Goal: Transaction & Acquisition: Purchase product/service

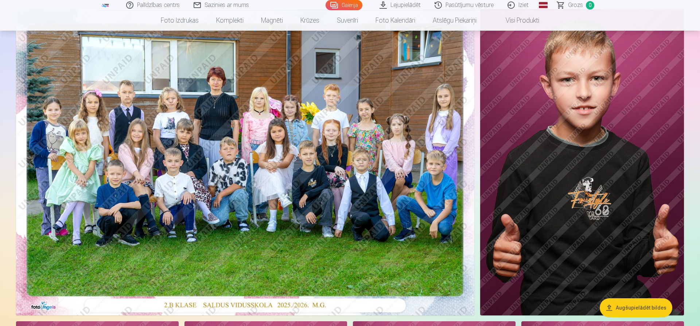
scroll to position [112, 0]
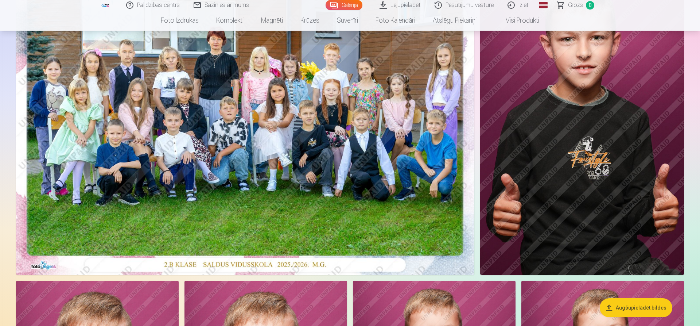
click at [240, 120] on img at bounding box center [245, 122] width 458 height 306
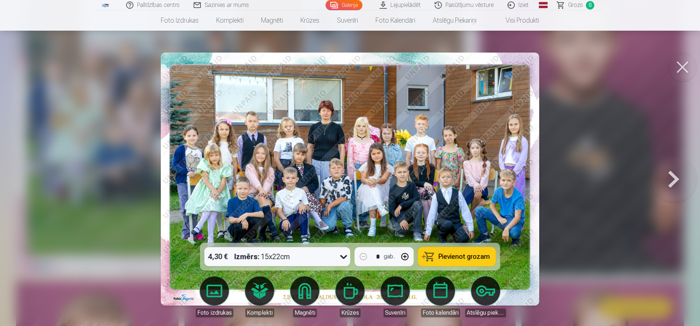
click at [327, 257] on div "4,30 € Izmērs : 15x22cm" at bounding box center [271, 256] width 132 height 19
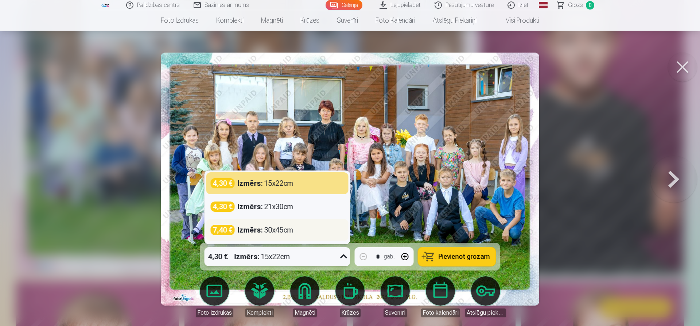
click at [276, 234] on div "Izmērs : 30x45cm" at bounding box center [266, 230] width 56 height 10
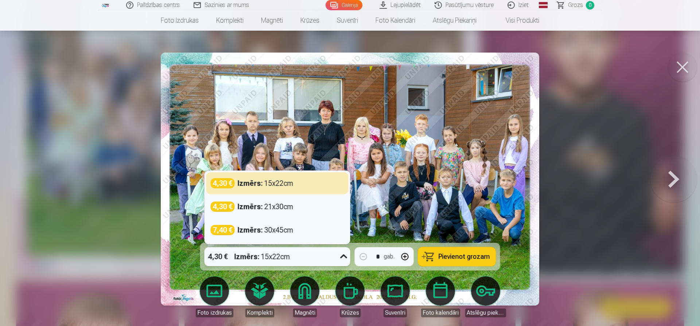
click at [284, 264] on div "Izmērs : 15x22cm" at bounding box center [262, 256] width 56 height 19
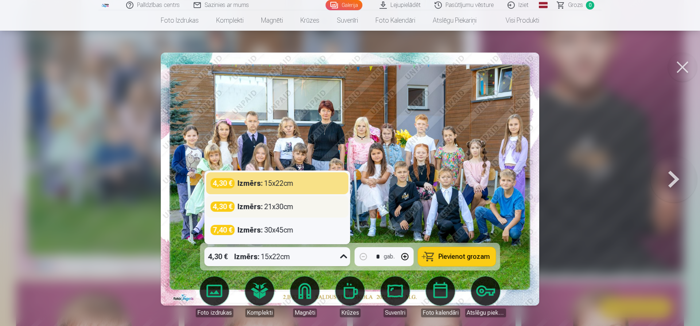
click at [284, 210] on div "Izmērs : 21x30cm" at bounding box center [266, 206] width 56 height 10
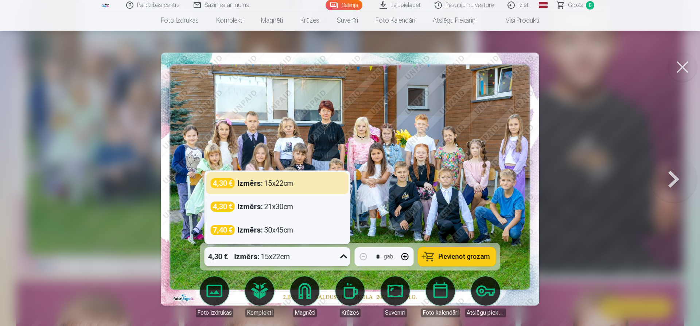
click at [320, 254] on div "4,30 € Izmērs : 15x22cm" at bounding box center [271, 256] width 132 height 19
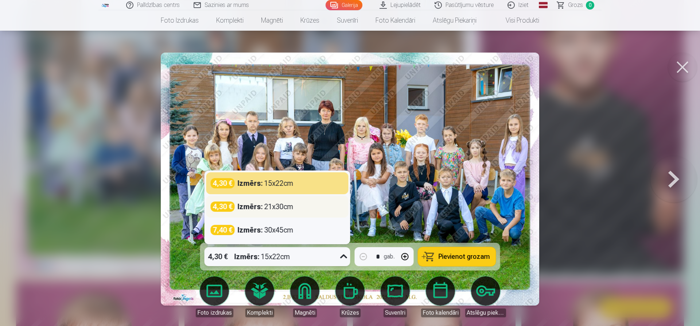
click at [222, 206] on div "4,30 €" at bounding box center [223, 206] width 24 height 10
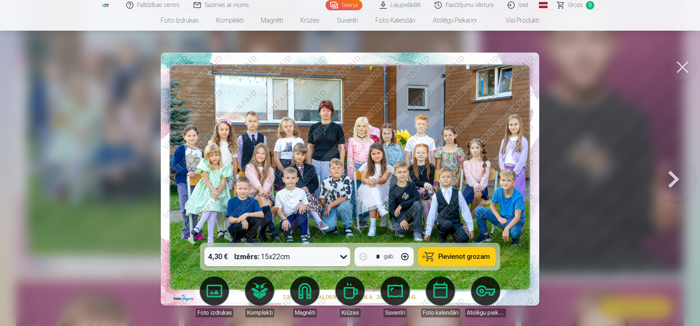
click at [464, 253] on span "Pievienot grozam" at bounding box center [464, 256] width 51 height 7
click at [674, 183] on button at bounding box center [673, 178] width 47 height 113
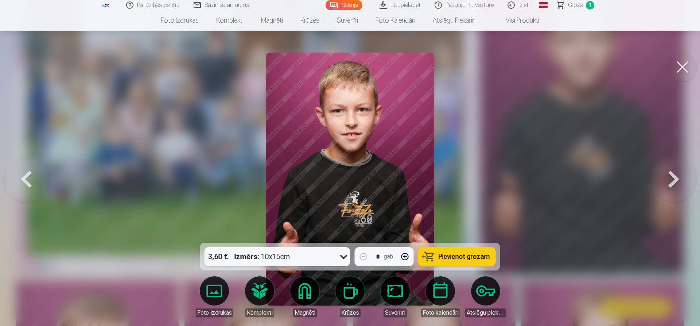
click at [674, 183] on button at bounding box center [673, 178] width 47 height 113
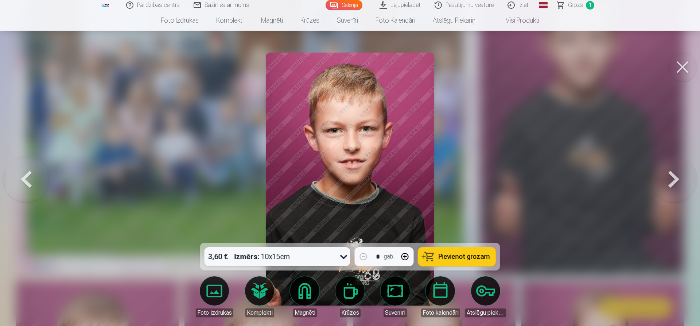
click at [674, 183] on button at bounding box center [673, 178] width 47 height 113
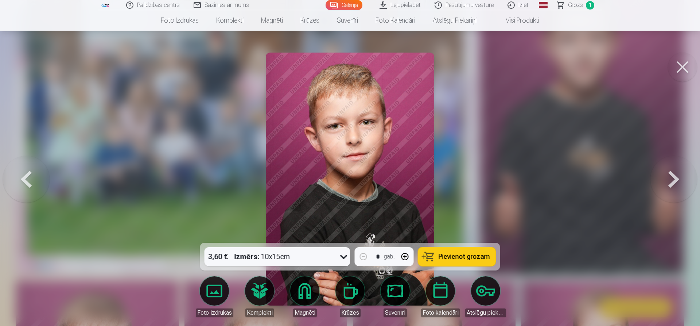
click at [674, 183] on button at bounding box center [673, 178] width 47 height 113
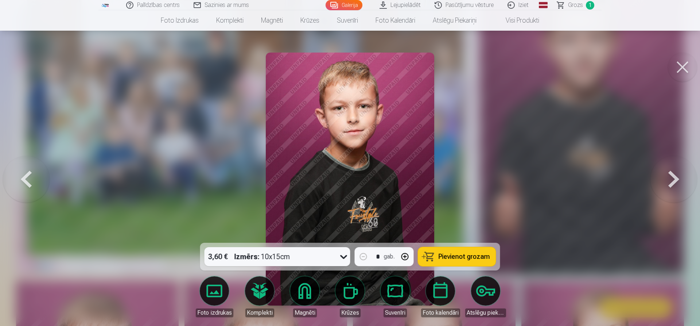
click at [674, 183] on button at bounding box center [673, 178] width 47 height 113
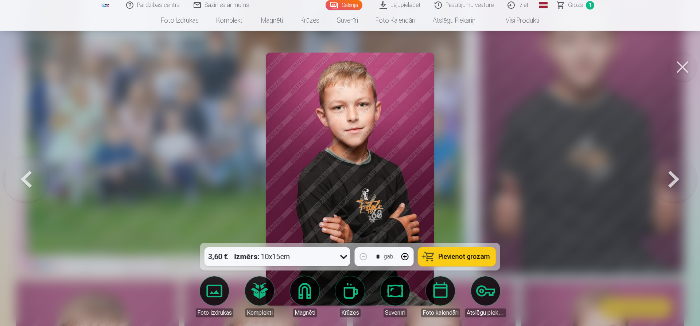
click at [674, 183] on button at bounding box center [673, 178] width 47 height 113
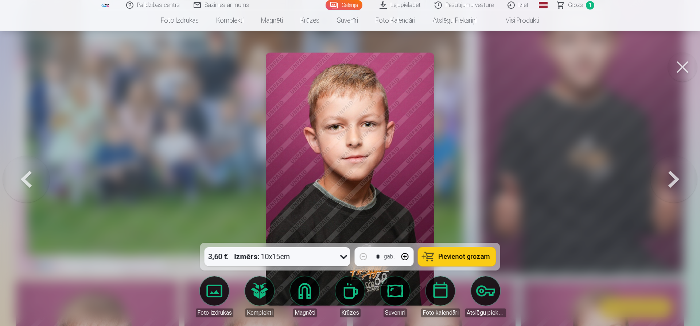
click at [674, 183] on button at bounding box center [673, 178] width 47 height 113
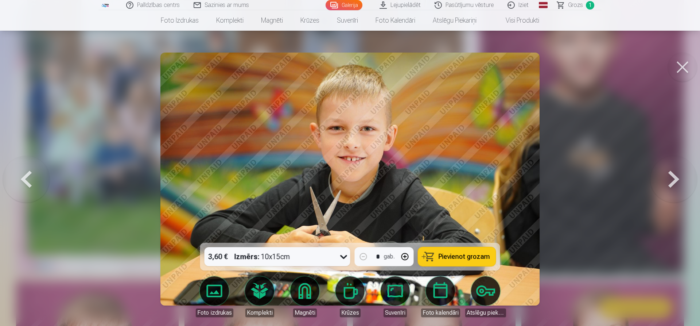
click at [674, 183] on button at bounding box center [673, 178] width 47 height 113
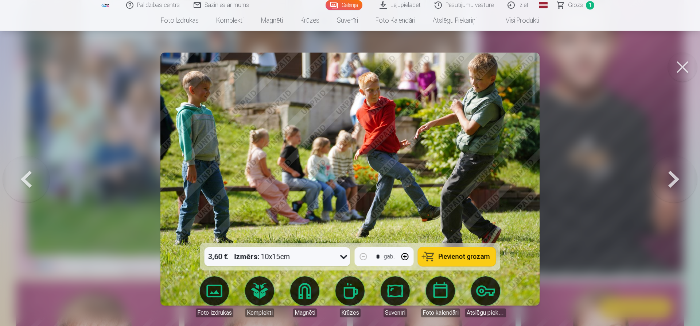
click at [674, 183] on button at bounding box center [673, 178] width 47 height 113
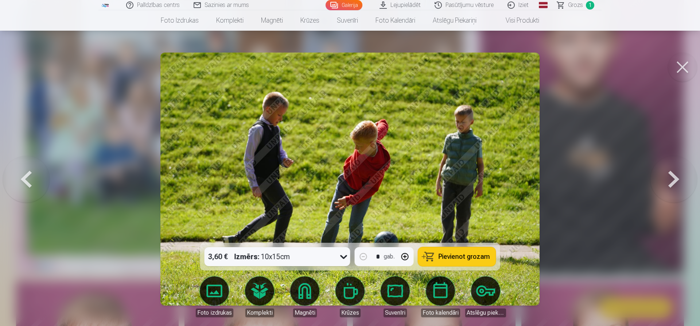
click at [674, 183] on button at bounding box center [673, 178] width 47 height 113
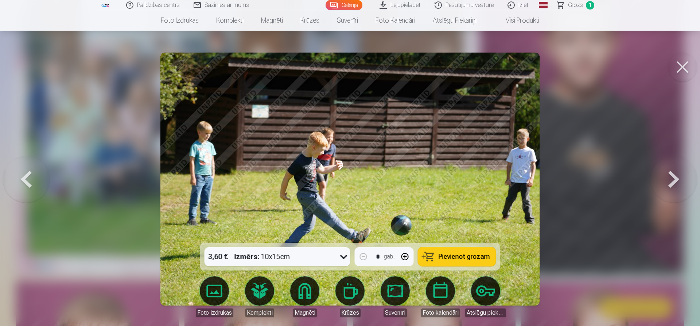
click at [674, 183] on button at bounding box center [673, 178] width 47 height 113
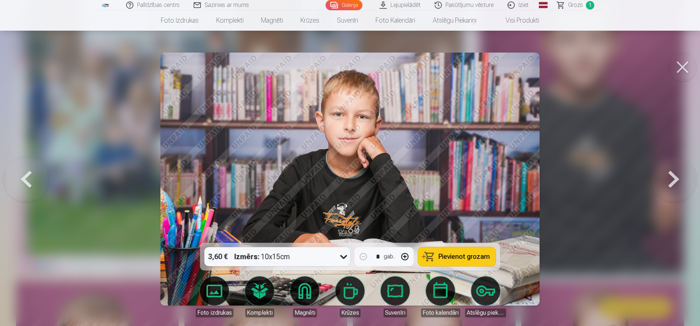
click at [674, 183] on button at bounding box center [673, 178] width 47 height 113
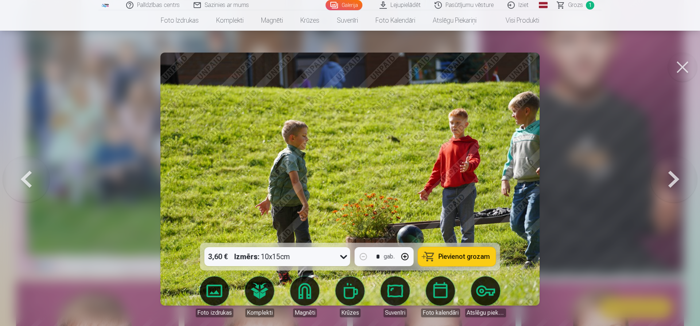
click at [692, 67] on button at bounding box center [682, 66] width 29 height 29
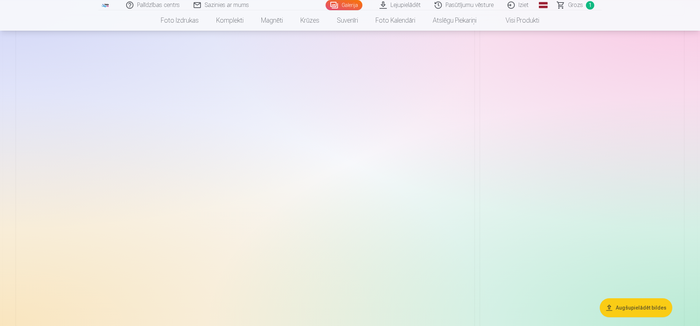
scroll to position [7102, 0]
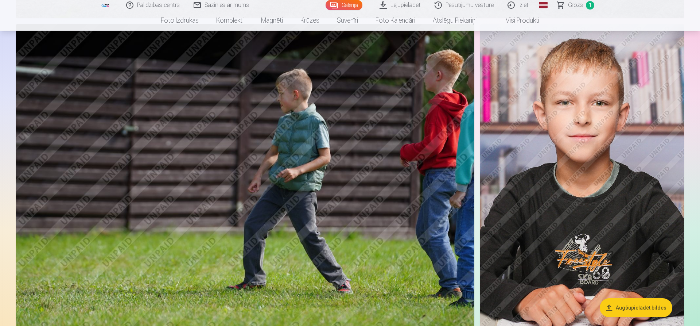
click at [592, 155] on img at bounding box center [582, 176] width 204 height 305
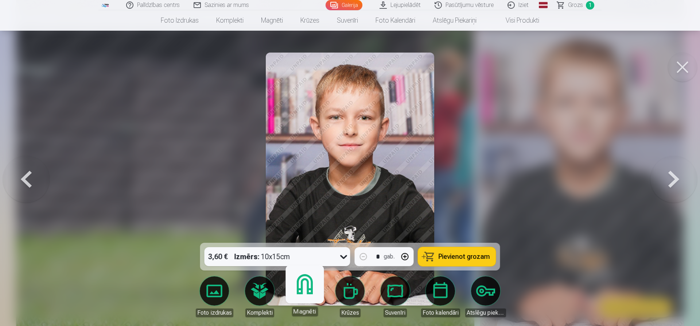
click at [315, 299] on link "Magnēti" at bounding box center [304, 293] width 45 height 45
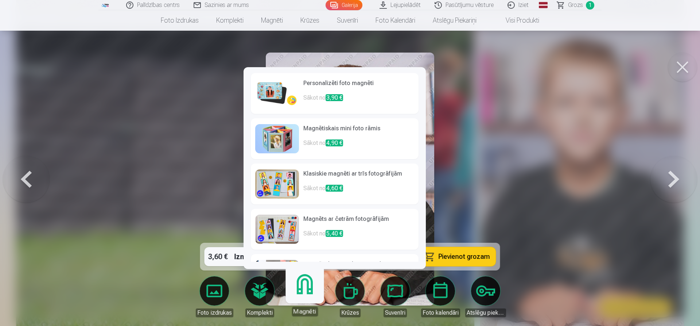
click at [362, 103] on p "Sākot no 3,90 €" at bounding box center [358, 100] width 111 height 15
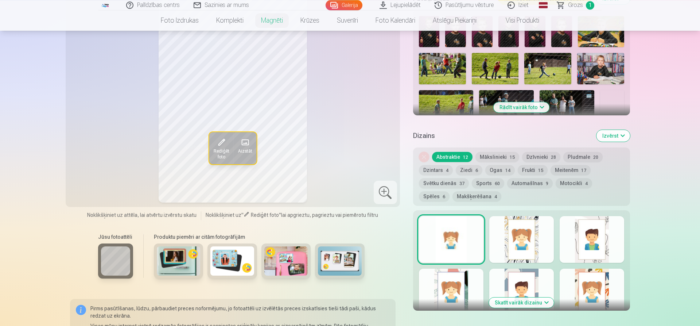
scroll to position [247, 0]
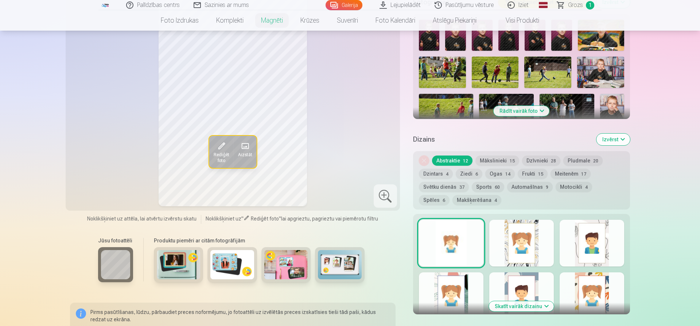
click at [603, 135] on button "Izvērst" at bounding box center [613, 139] width 34 height 12
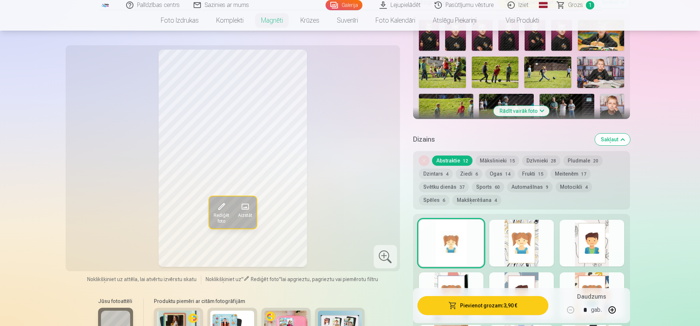
click at [603, 135] on button "Sakļaut" at bounding box center [612, 139] width 35 height 12
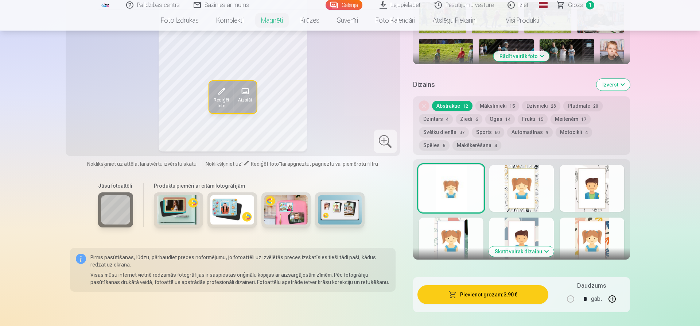
scroll to position [302, 0]
click at [614, 81] on button "Izvērst" at bounding box center [613, 84] width 34 height 12
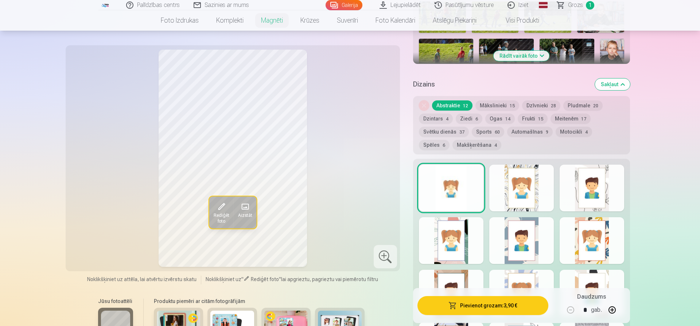
click at [614, 81] on button "Sakļaut" at bounding box center [612, 84] width 35 height 12
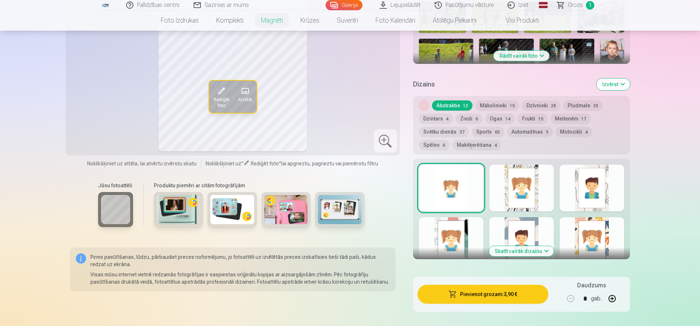
click at [614, 81] on button "Izvērst" at bounding box center [613, 84] width 34 height 12
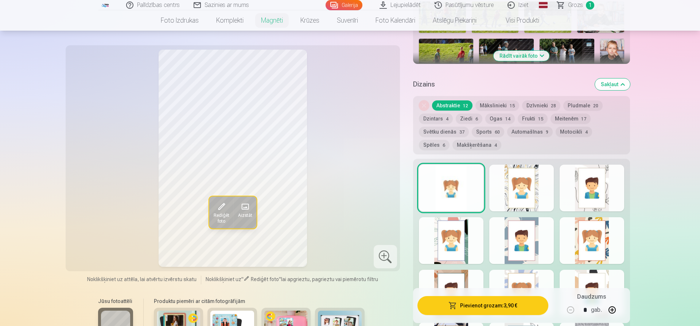
scroll to position [265, 0]
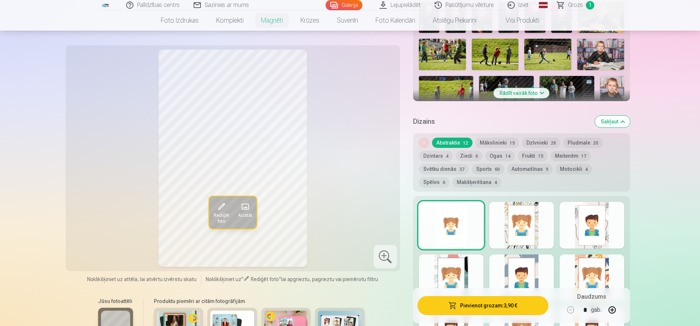
click at [460, 214] on div at bounding box center [451, 225] width 65 height 47
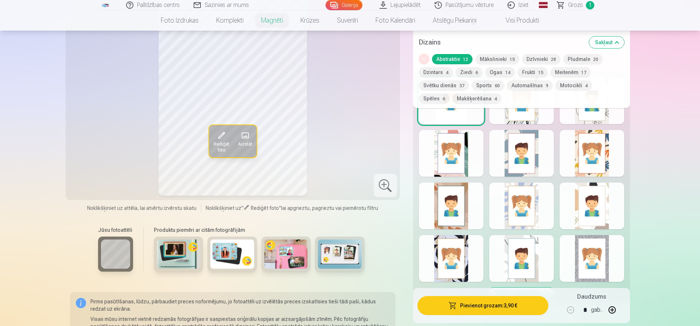
scroll to position [399, 0]
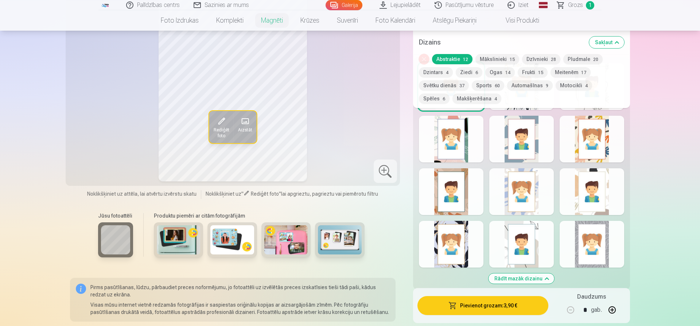
click at [615, 314] on button "button" at bounding box center [611, 309] width 17 height 17
type input "*"
click at [527, 310] on button "Pievienot grozam : 15,60 €" at bounding box center [482, 305] width 131 height 19
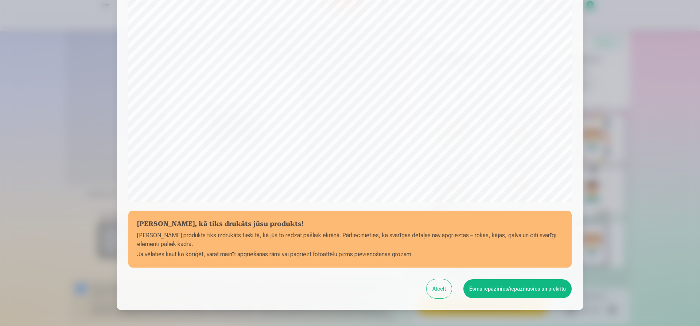
scroll to position [184, 0]
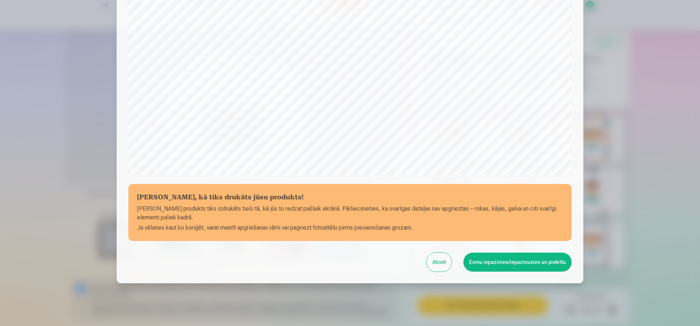
click at [496, 263] on button "Esmu iepazinies/iepazinusies un piekrītu" at bounding box center [517, 261] width 108 height 19
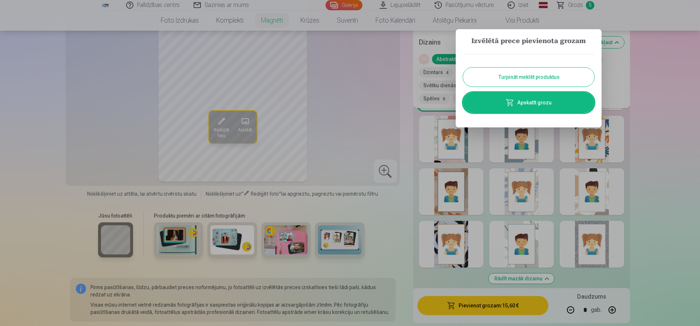
click at [527, 82] on button "Turpināt meklēt produktus" at bounding box center [528, 76] width 131 height 19
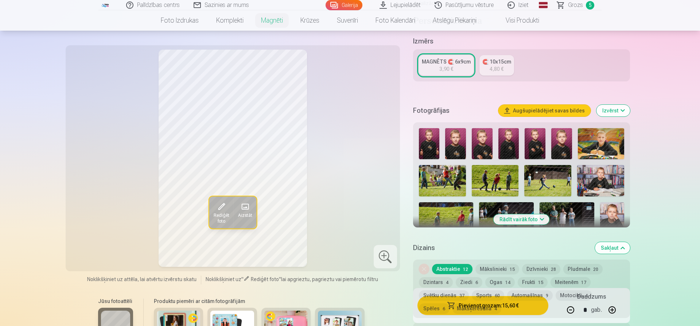
scroll to position [176, 0]
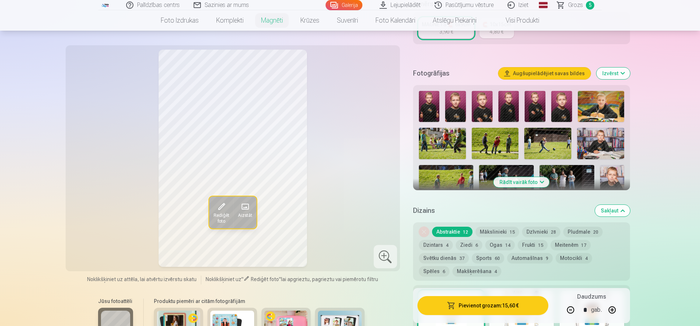
click at [513, 177] on button "Rādīt vairāk foto" at bounding box center [522, 182] width 56 height 10
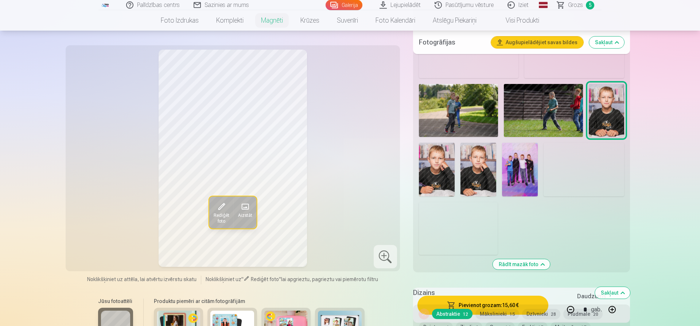
scroll to position [771, 0]
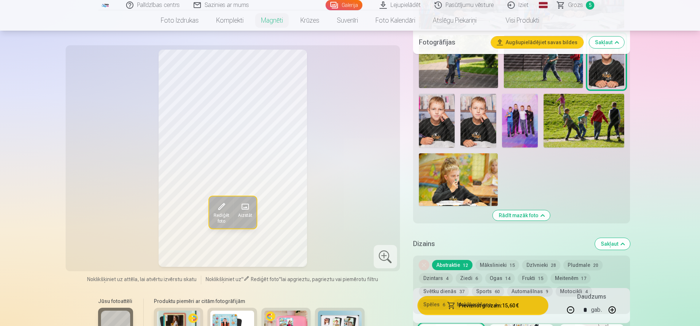
click at [477, 168] on img at bounding box center [458, 179] width 79 height 52
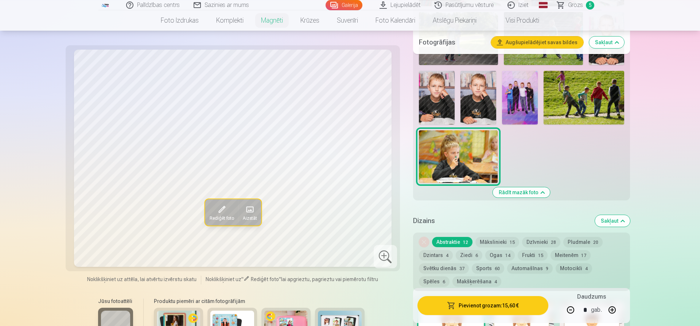
scroll to position [808, 0]
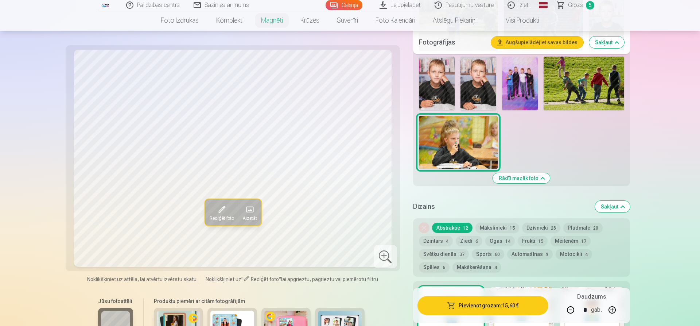
click at [219, 209] on span at bounding box center [221, 209] width 12 height 12
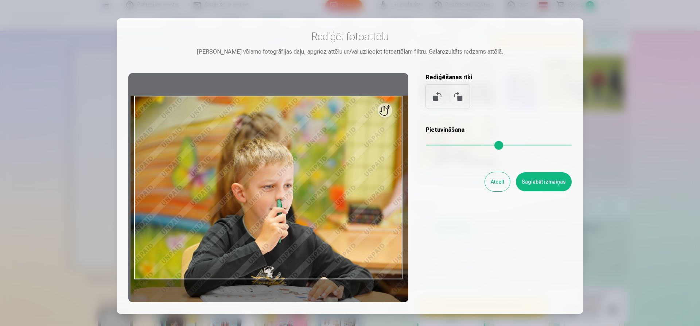
drag, startPoint x: 429, startPoint y: 145, endPoint x: 434, endPoint y: 144, distance: 5.1
click at [434, 144] on input "range" at bounding box center [499, 144] width 146 height 1
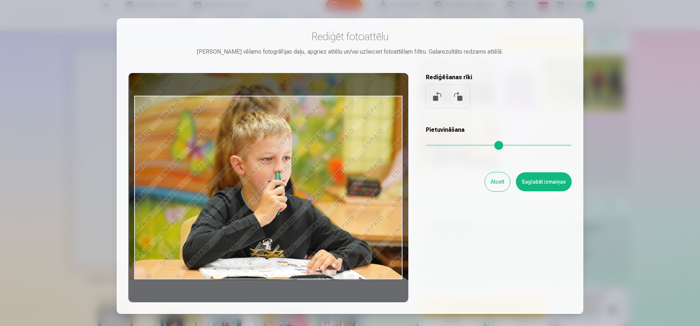
drag, startPoint x: 355, startPoint y: 203, endPoint x: 354, endPoint y: 170, distance: 33.6
click at [354, 170] on div at bounding box center [268, 187] width 280 height 229
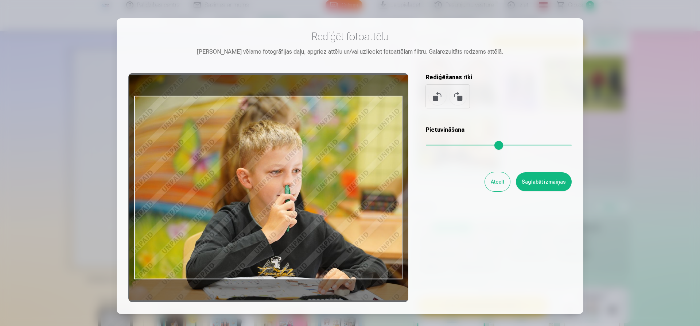
drag, startPoint x: 433, startPoint y: 145, endPoint x: 438, endPoint y: 145, distance: 4.4
click at [438, 145] on input "range" at bounding box center [499, 144] width 146 height 1
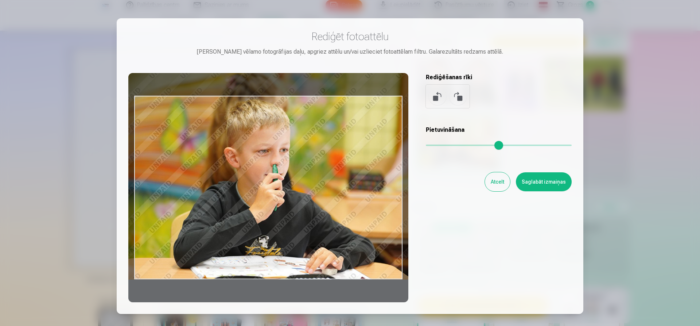
type input "****"
drag, startPoint x: 328, startPoint y: 191, endPoint x: 316, endPoint y: 168, distance: 26.1
click at [316, 168] on div at bounding box center [268, 187] width 280 height 229
click at [540, 182] on button "Saglabāt izmaiņas" at bounding box center [544, 181] width 56 height 19
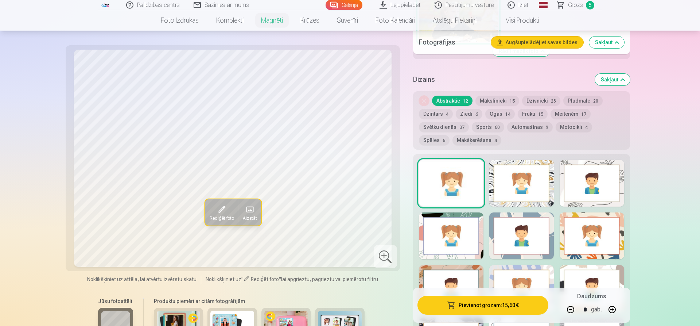
scroll to position [920, 0]
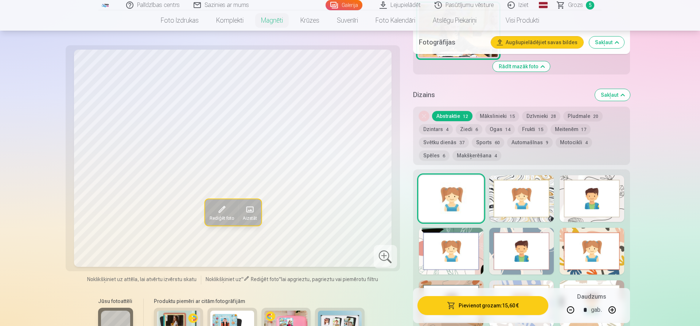
click at [454, 198] on div at bounding box center [451, 198] width 65 height 47
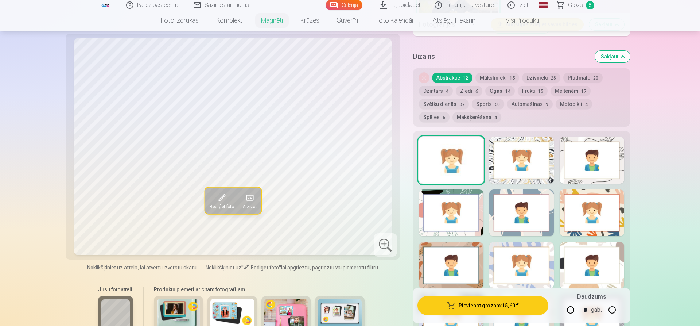
scroll to position [957, 0]
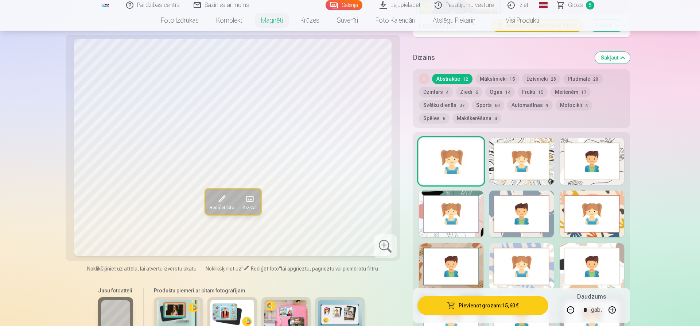
click at [523, 226] on div at bounding box center [521, 213] width 65 height 47
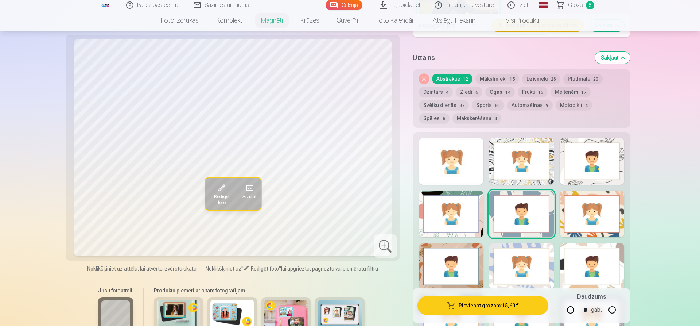
click at [478, 210] on div at bounding box center [451, 213] width 65 height 47
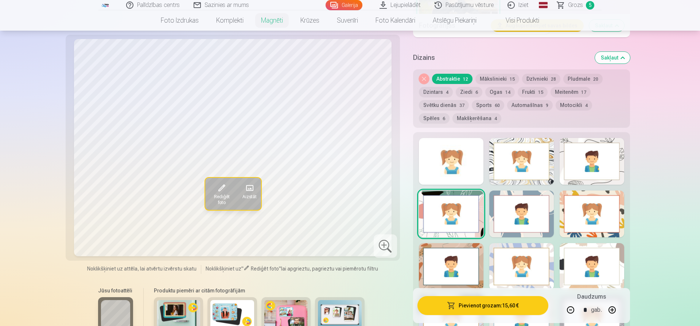
click at [514, 164] on div at bounding box center [521, 161] width 65 height 47
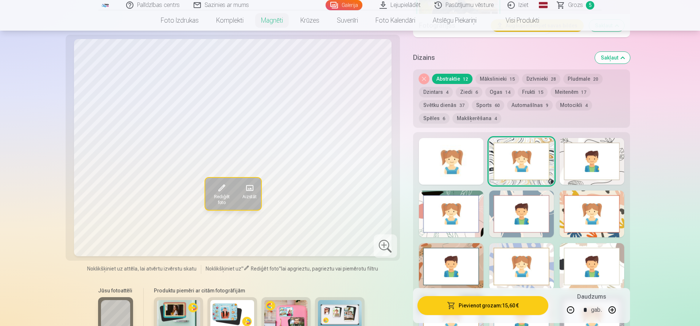
click at [469, 155] on div at bounding box center [451, 161] width 65 height 47
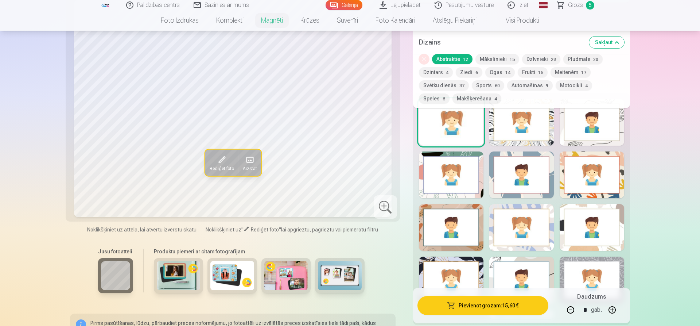
scroll to position [994, 0]
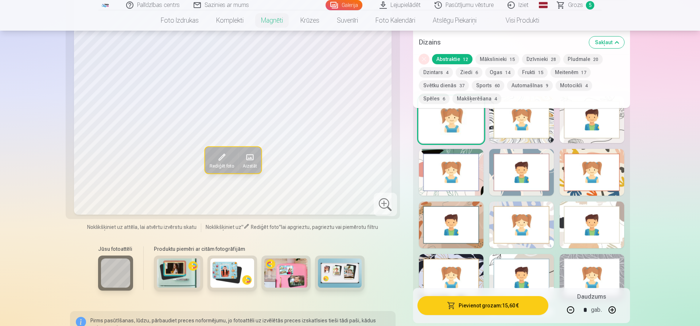
click at [228, 163] on span "Rediģēt foto" at bounding box center [221, 166] width 24 height 6
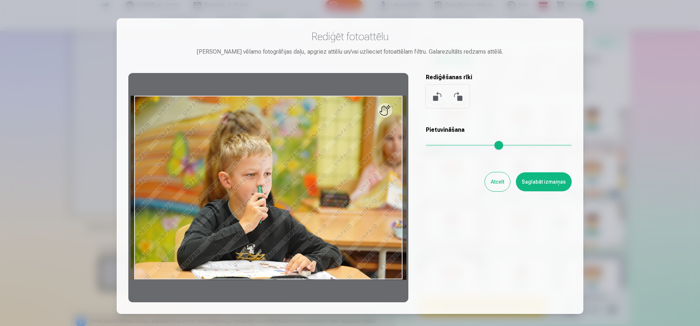
click at [441, 145] on input "range" at bounding box center [499, 144] width 146 height 1
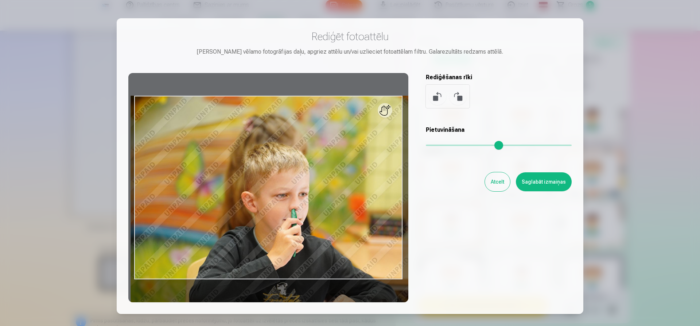
click at [439, 145] on input "range" at bounding box center [499, 144] width 146 height 1
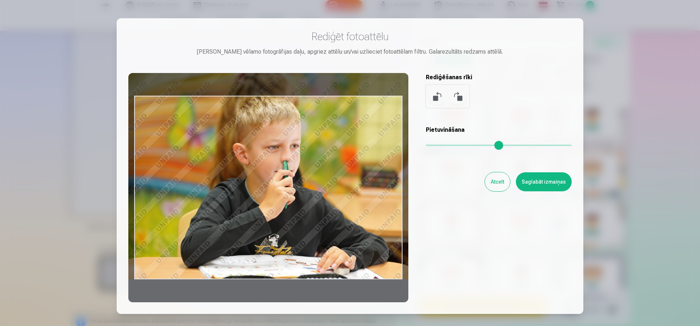
drag, startPoint x: 347, startPoint y: 196, endPoint x: 338, endPoint y: 144, distance: 53.2
click at [338, 144] on div at bounding box center [268, 187] width 280 height 229
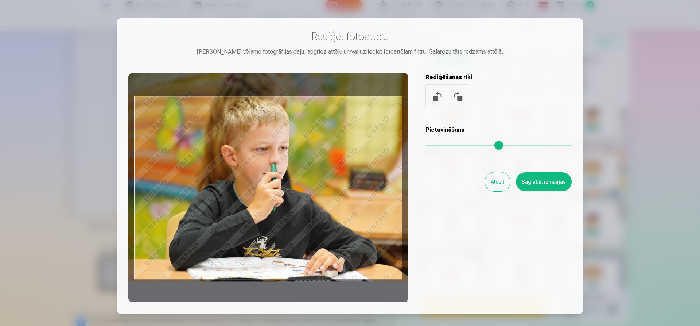
type input "****"
drag, startPoint x: 347, startPoint y: 165, endPoint x: 335, endPoint y: 168, distance: 11.9
click at [335, 168] on div at bounding box center [268, 187] width 280 height 229
click at [556, 182] on button "Saglabāt izmaiņas" at bounding box center [544, 181] width 56 height 19
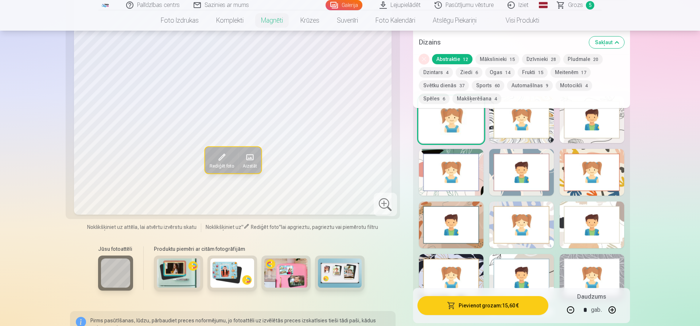
click at [572, 308] on button "button" at bounding box center [570, 309] width 17 height 17
type input "*"
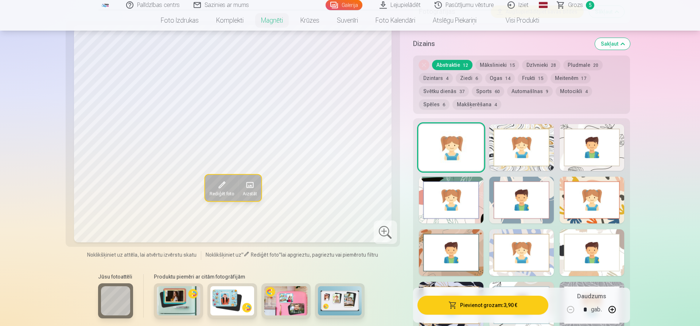
scroll to position [957, 0]
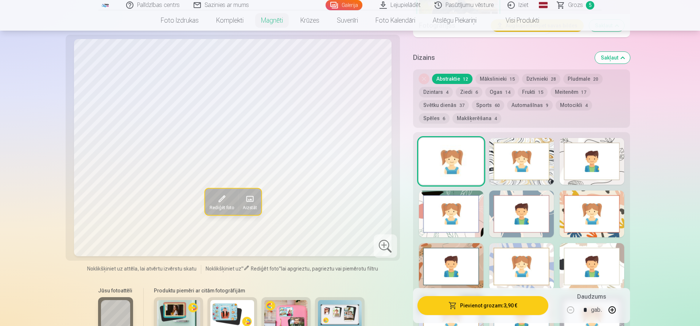
click at [467, 306] on button "Pievienot grozam : 3,90 €" at bounding box center [482, 305] width 131 height 19
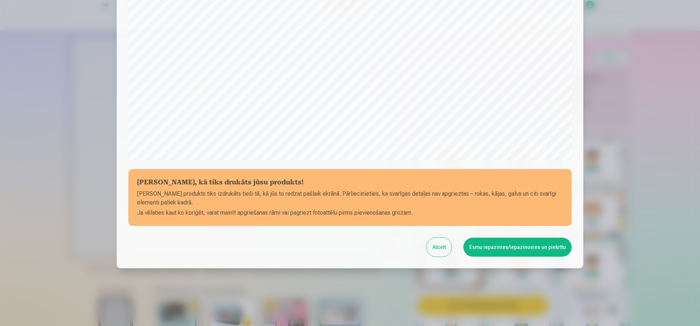
scroll to position [199, 0]
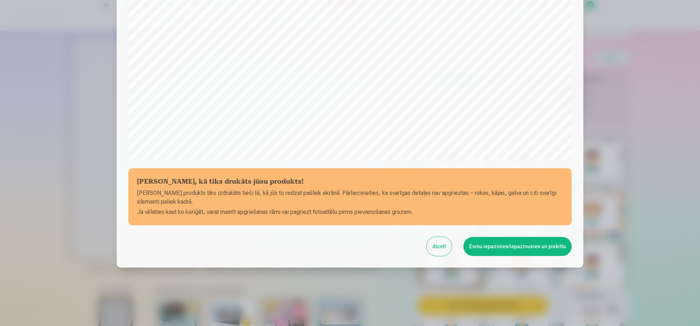
click at [511, 246] on button "Esmu iepazinies/iepazinusies un piekrītu" at bounding box center [517, 246] width 108 height 19
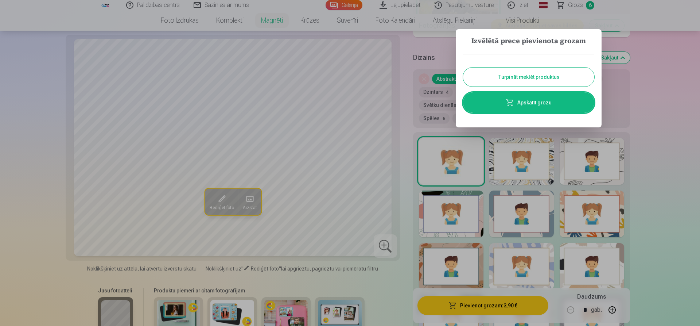
click at [534, 79] on button "Turpināt meklēt produktus" at bounding box center [528, 76] width 131 height 19
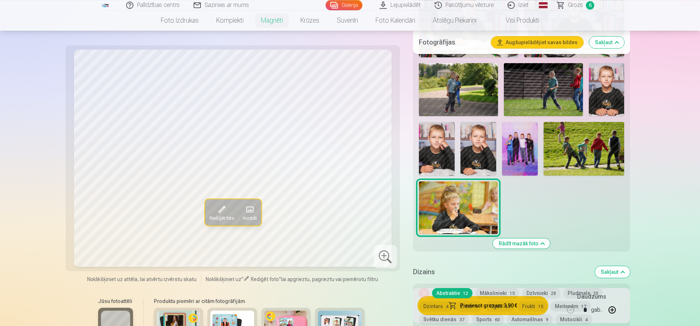
scroll to position [697, 0]
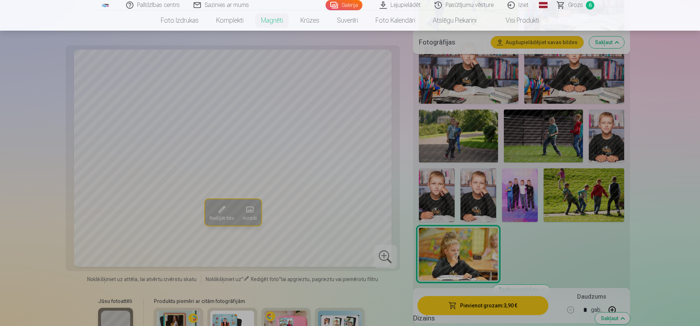
click at [184, 25] on link "Foto izdrukas" at bounding box center [179, 20] width 55 height 20
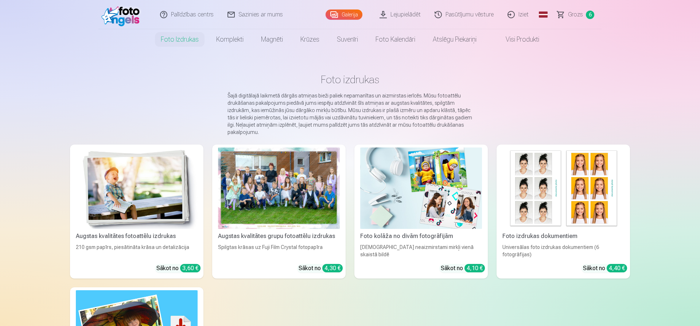
click at [151, 195] on img at bounding box center [137, 187] width 122 height 81
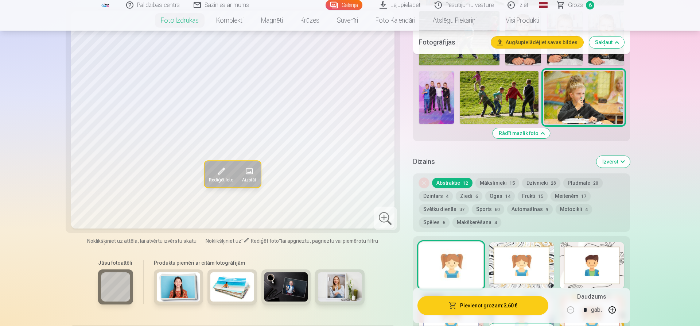
scroll to position [855, 0]
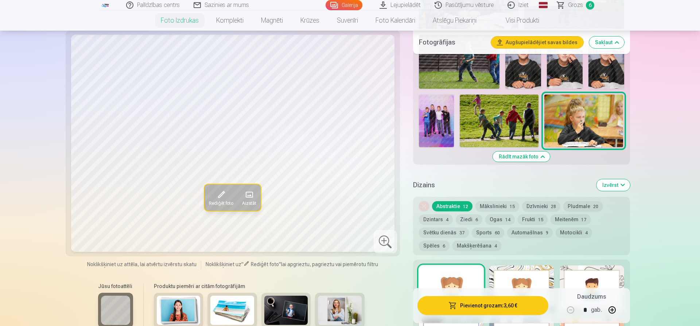
click at [440, 127] on img at bounding box center [436, 120] width 35 height 52
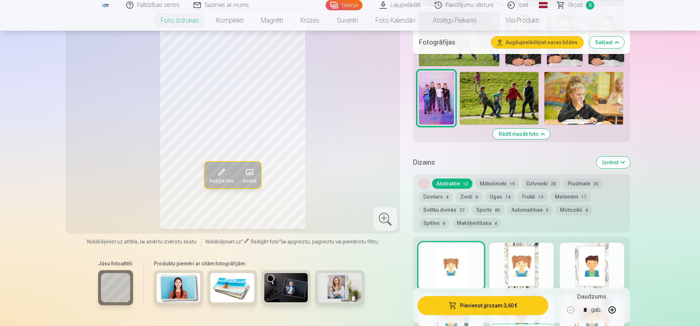
scroll to position [892, 0]
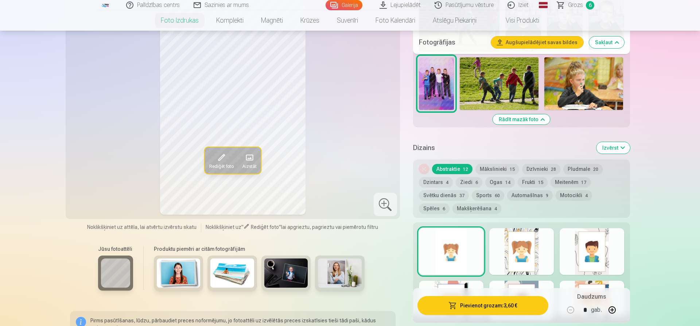
click at [523, 308] on button "Pievienot grozam : 3,60 €" at bounding box center [482, 305] width 131 height 19
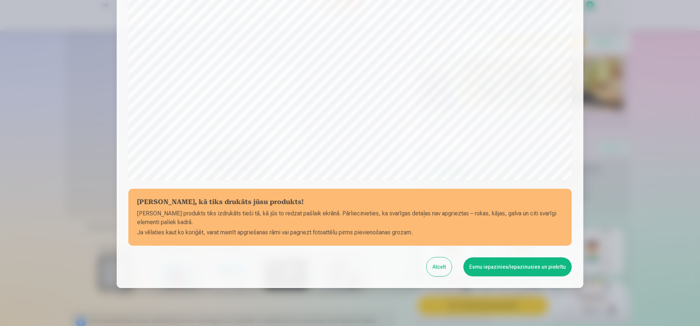
scroll to position [184, 0]
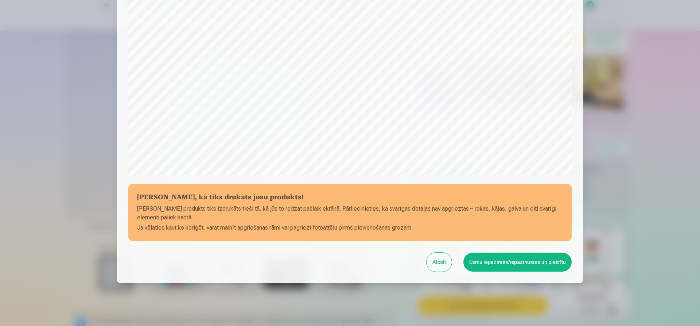
click at [523, 262] on button "Esmu iepazinies/iepazinusies un piekrītu" at bounding box center [517, 261] width 108 height 19
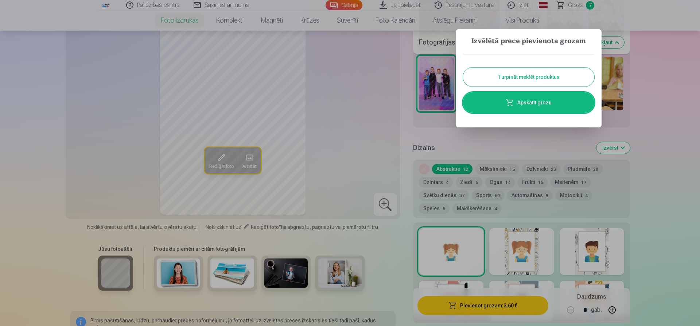
click at [532, 80] on button "Turpināt meklēt produktus" at bounding box center [528, 76] width 131 height 19
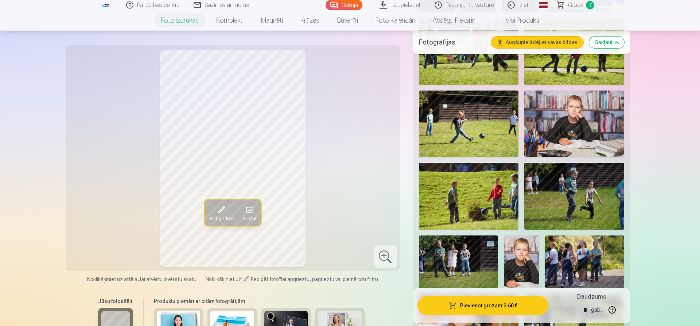
scroll to position [335, 0]
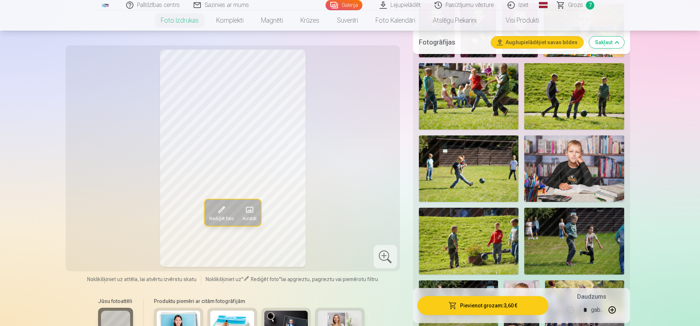
click at [622, 165] on img at bounding box center [574, 168] width 100 height 66
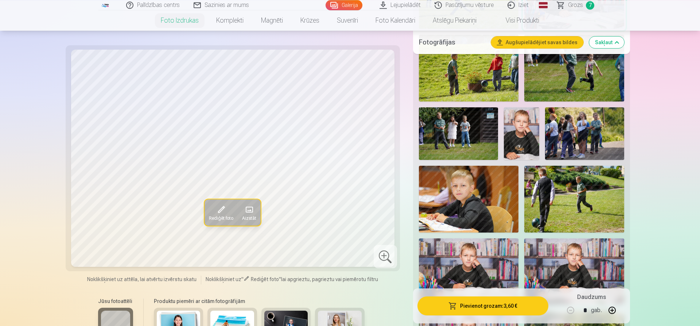
scroll to position [521, 0]
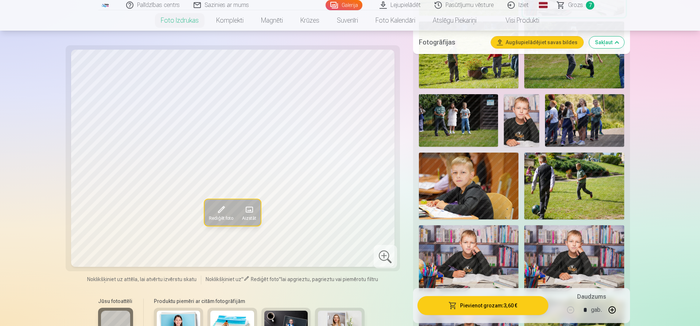
click at [480, 304] on button "Pievienot grozam : 3,60 €" at bounding box center [482, 305] width 131 height 19
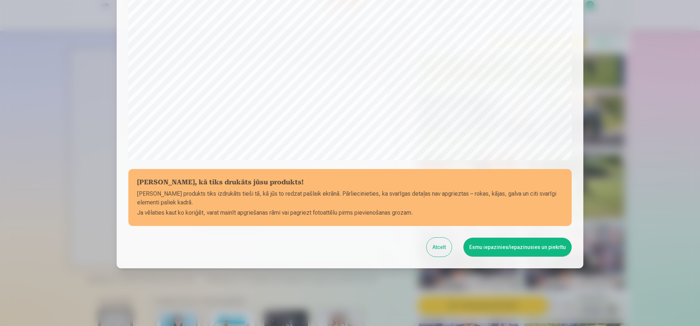
scroll to position [199, 0]
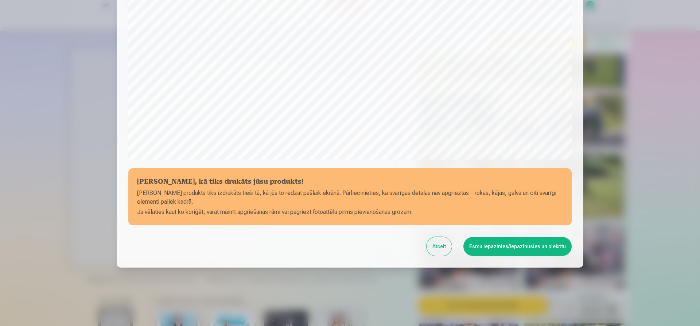
click at [517, 250] on button "Esmu iepazinies/iepazinusies un piekrītu" at bounding box center [517, 246] width 108 height 19
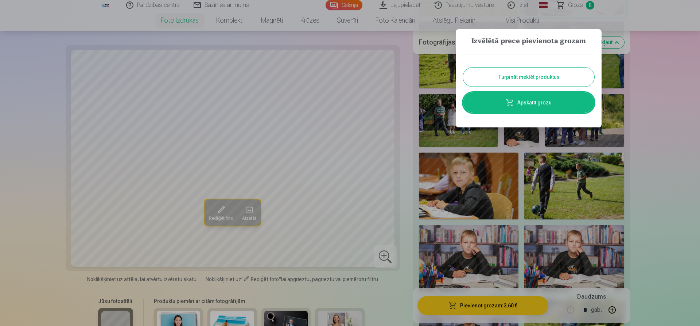
click at [532, 82] on button "Turpināt meklēt produktus" at bounding box center [528, 76] width 131 height 19
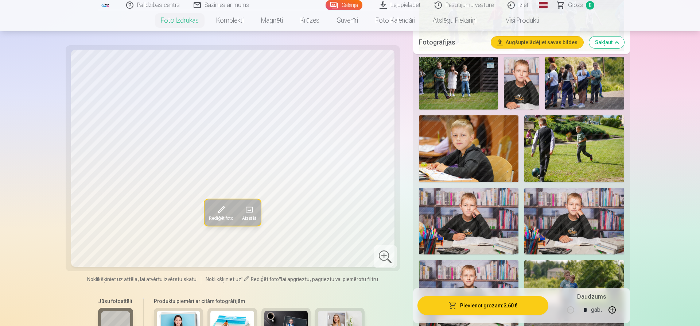
scroll to position [669, 0]
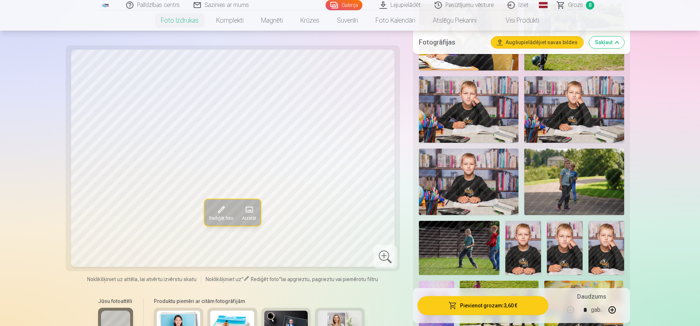
click at [614, 180] on img at bounding box center [574, 181] width 100 height 66
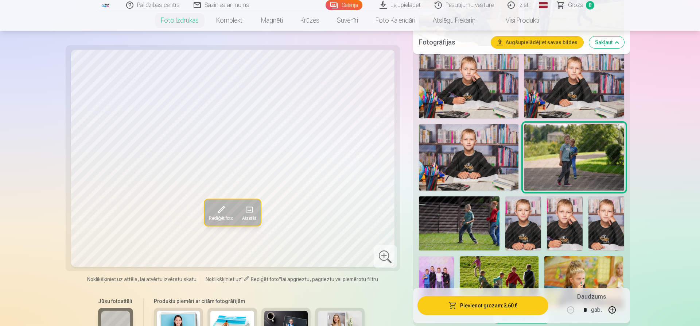
scroll to position [706, 0]
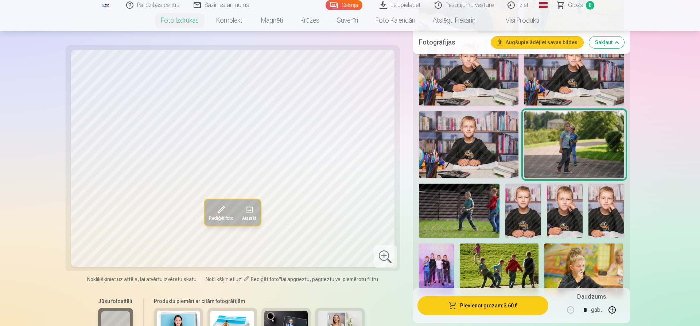
click at [449, 194] on img at bounding box center [459, 210] width 81 height 54
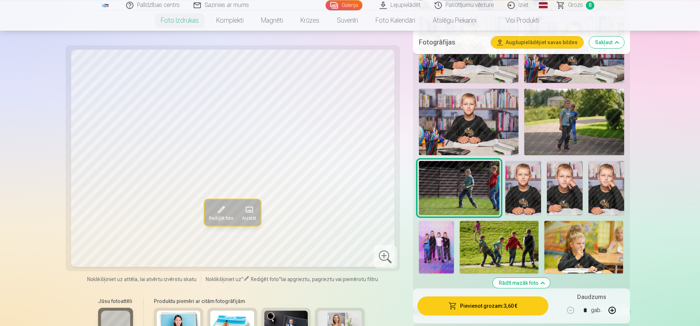
scroll to position [744, 0]
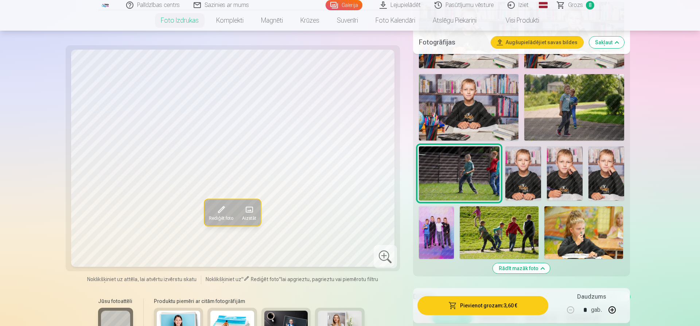
click at [483, 218] on img at bounding box center [499, 232] width 79 height 52
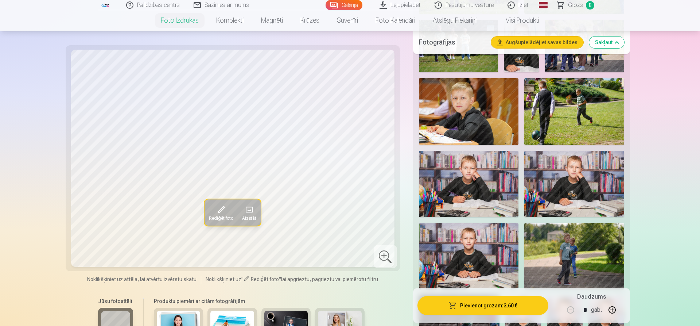
scroll to position [558, 0]
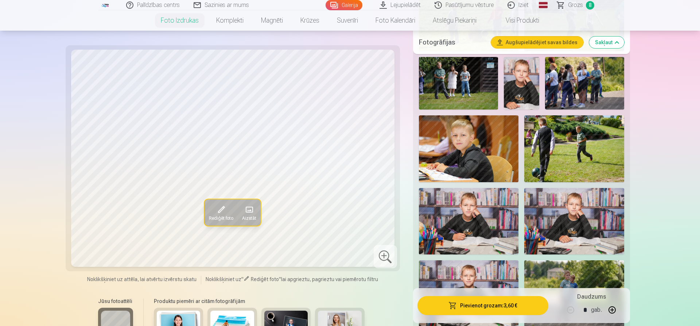
click at [558, 163] on img at bounding box center [574, 148] width 100 height 66
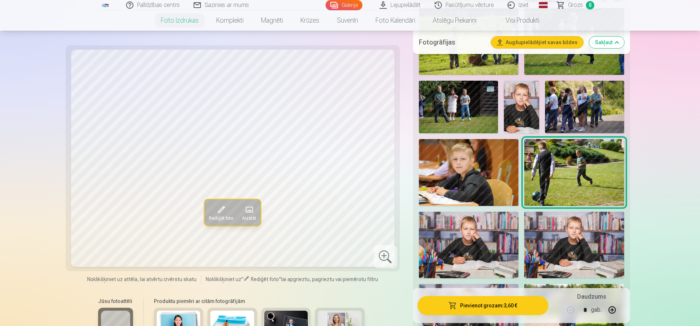
scroll to position [521, 0]
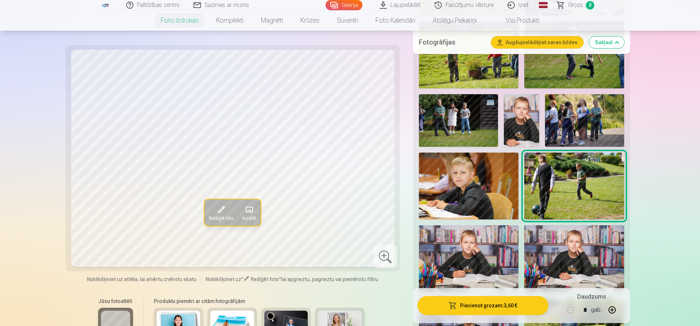
click at [474, 133] on img at bounding box center [458, 120] width 79 height 53
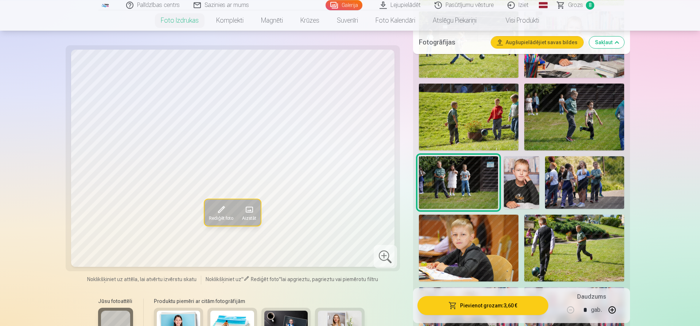
scroll to position [446, 0]
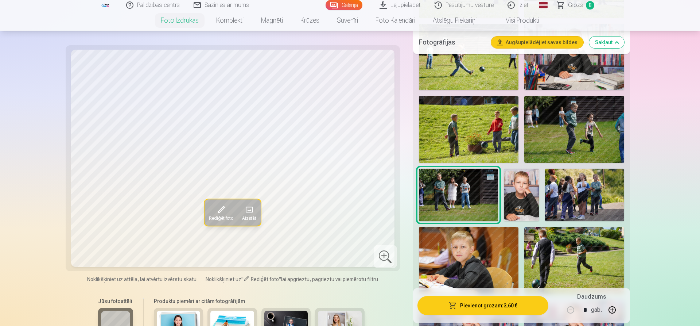
click at [503, 145] on img at bounding box center [469, 129] width 100 height 66
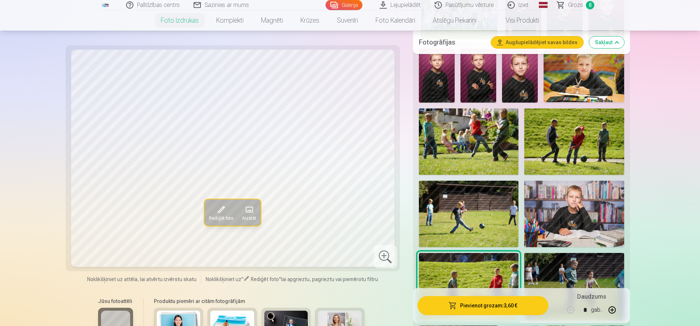
scroll to position [297, 0]
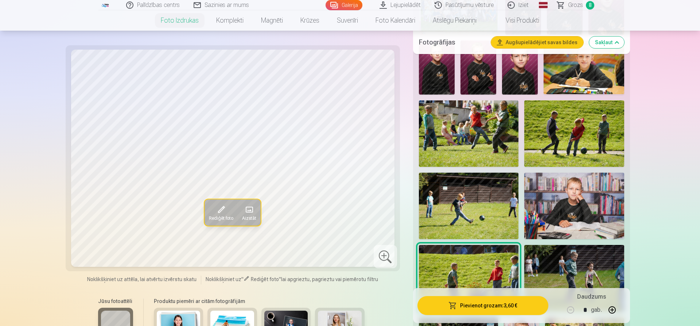
click at [493, 145] on img at bounding box center [469, 133] width 100 height 66
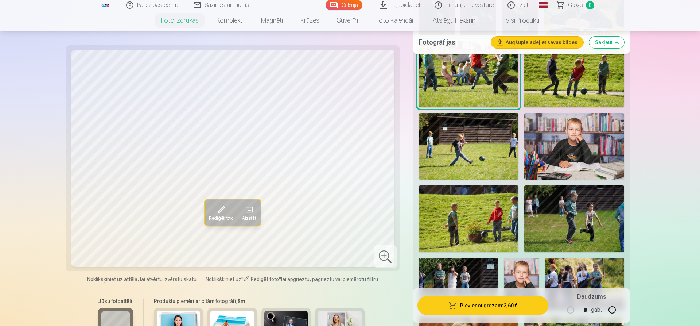
scroll to position [372, 0]
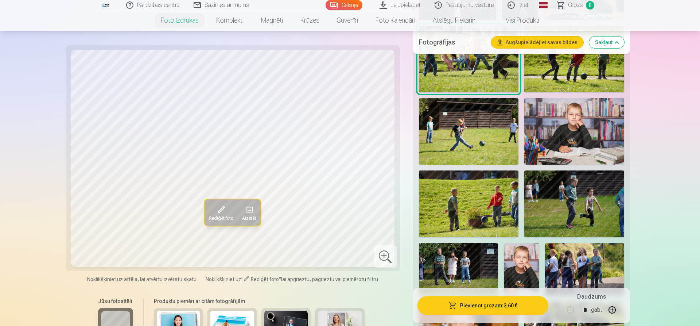
click at [468, 193] on img at bounding box center [469, 203] width 100 height 66
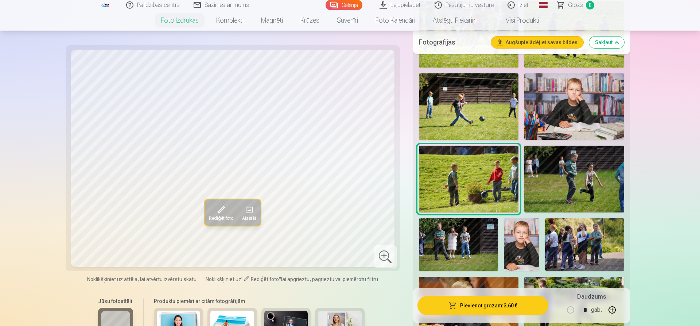
scroll to position [409, 0]
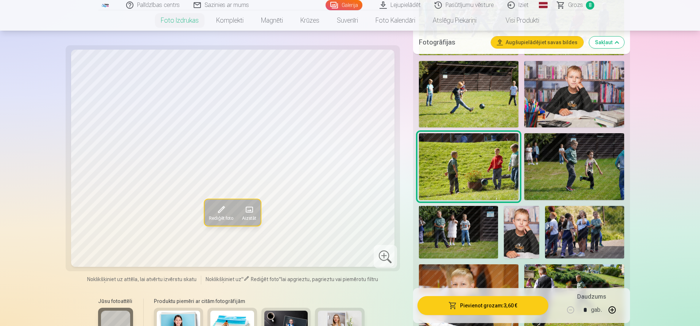
click at [226, 219] on span "Rediģēt foto" at bounding box center [221, 218] width 24 height 6
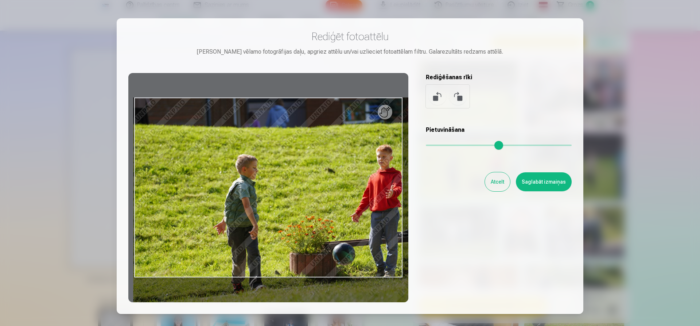
drag, startPoint x: 431, startPoint y: 144, endPoint x: 445, endPoint y: 145, distance: 14.3
click at [445, 145] on input "range" at bounding box center [499, 144] width 146 height 1
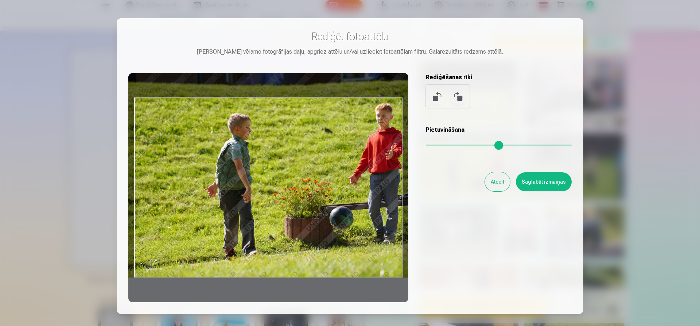
drag, startPoint x: 304, startPoint y: 205, endPoint x: 291, endPoint y: 153, distance: 54.1
click at [291, 153] on div at bounding box center [268, 187] width 280 height 229
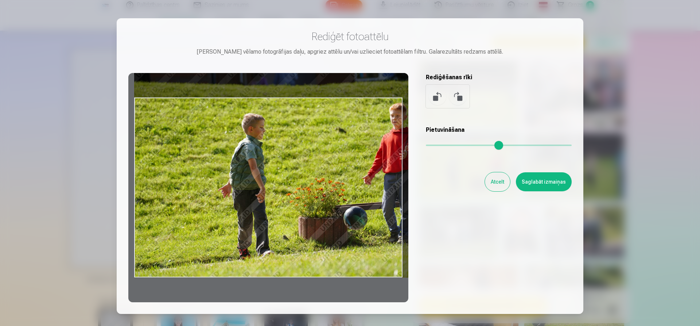
drag, startPoint x: 300, startPoint y: 182, endPoint x: 327, endPoint y: 179, distance: 26.8
click at [327, 179] on div at bounding box center [268, 187] width 280 height 229
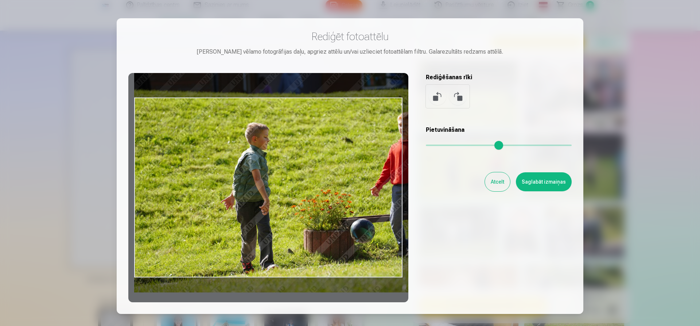
click at [448, 145] on input "range" at bounding box center [499, 144] width 146 height 1
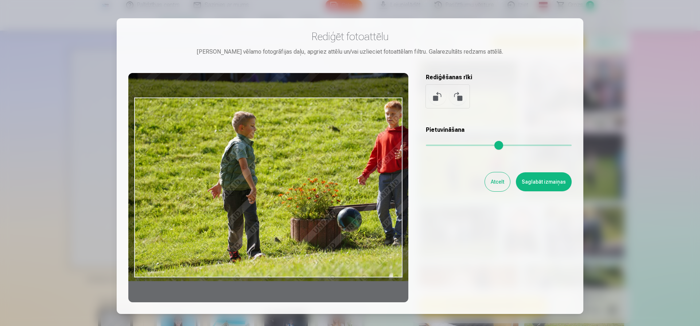
drag, startPoint x: 330, startPoint y: 183, endPoint x: 316, endPoint y: 172, distance: 17.6
click at [316, 172] on div at bounding box center [268, 187] width 280 height 229
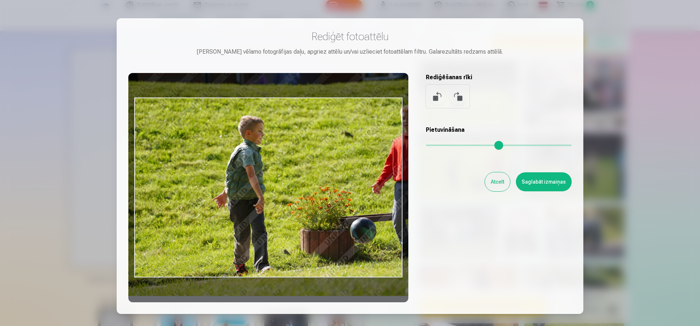
drag, startPoint x: 448, startPoint y: 147, endPoint x: 455, endPoint y: 147, distance: 6.9
click at [455, 146] on input "range" at bounding box center [499, 144] width 146 height 1
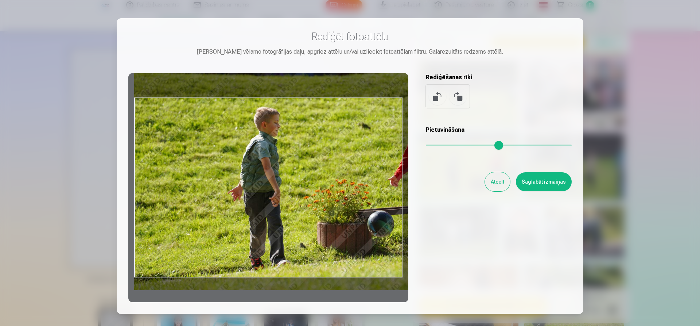
drag, startPoint x: 355, startPoint y: 173, endPoint x: 393, endPoint y: 171, distance: 37.2
click at [393, 171] on div at bounding box center [268, 187] width 280 height 229
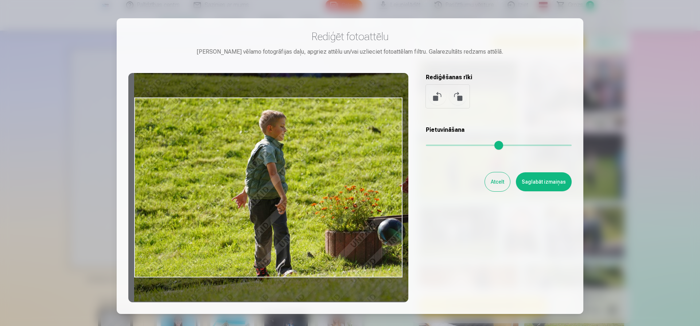
drag, startPoint x: 455, startPoint y: 146, endPoint x: 459, endPoint y: 146, distance: 4.7
click at [459, 146] on input "range" at bounding box center [499, 144] width 146 height 1
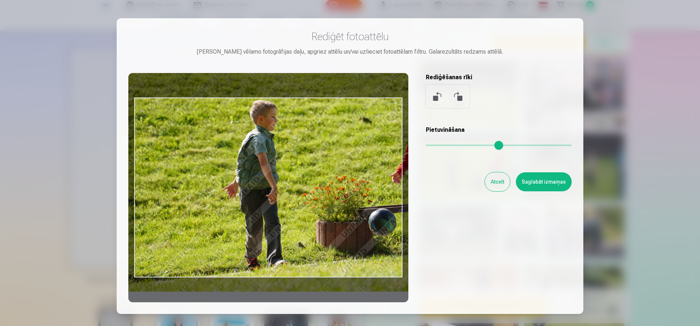
type input "****"
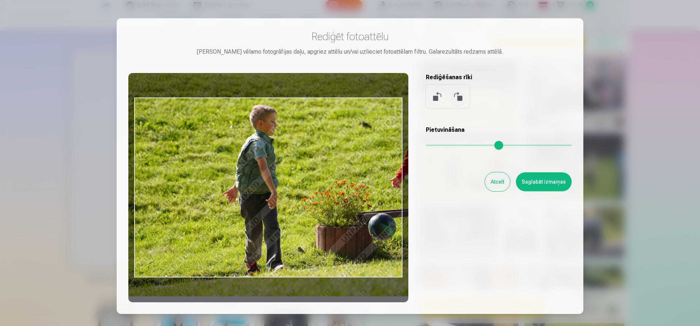
drag, startPoint x: 296, startPoint y: 176, endPoint x: 291, endPoint y: 179, distance: 5.4
click at [291, 179] on div at bounding box center [268, 187] width 280 height 229
click at [501, 183] on button "Atcelt" at bounding box center [497, 181] width 25 height 19
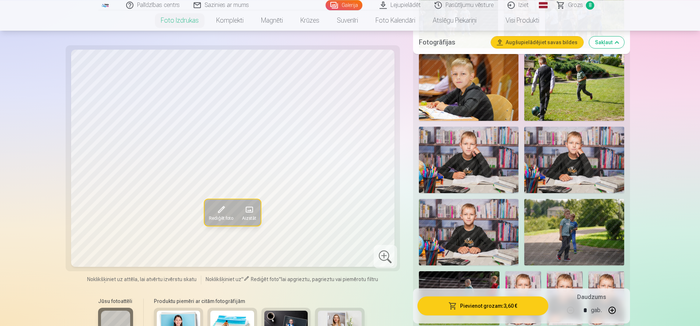
scroll to position [595, 0]
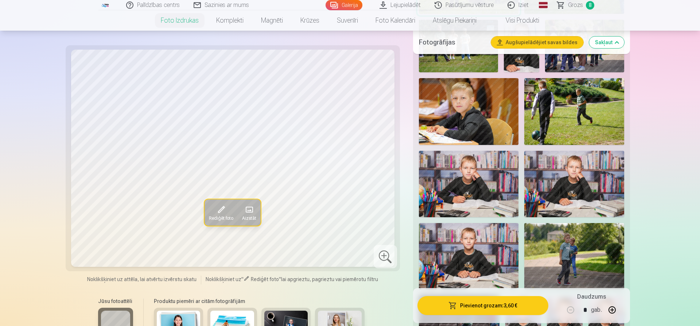
click at [586, 121] on img at bounding box center [574, 111] width 100 height 66
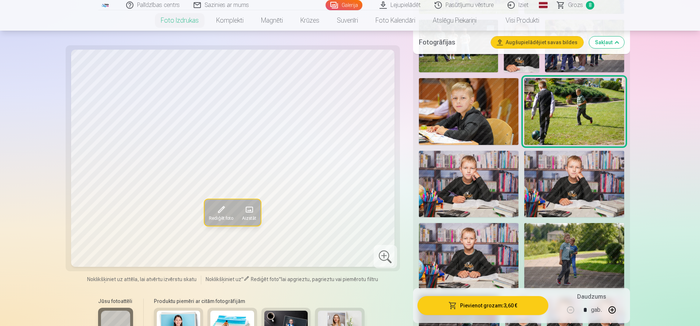
click at [218, 211] on span at bounding box center [221, 209] width 12 height 12
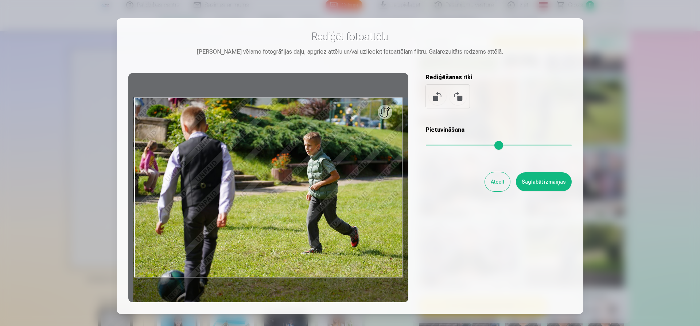
drag, startPoint x: 431, startPoint y: 144, endPoint x: 446, endPoint y: 145, distance: 15.4
click at [446, 145] on input "range" at bounding box center [499, 144] width 146 height 1
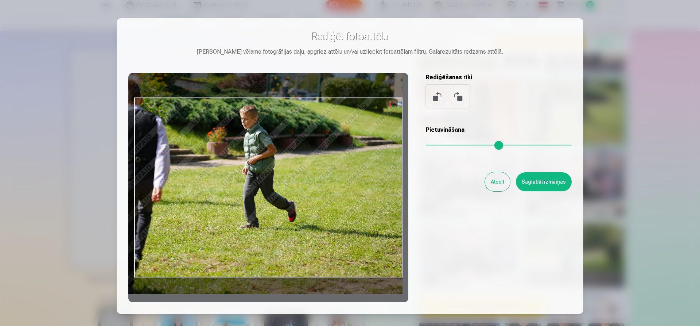
drag, startPoint x: 377, startPoint y: 175, endPoint x: 268, endPoint y: 149, distance: 112.1
click at [268, 149] on div at bounding box center [268, 187] width 280 height 229
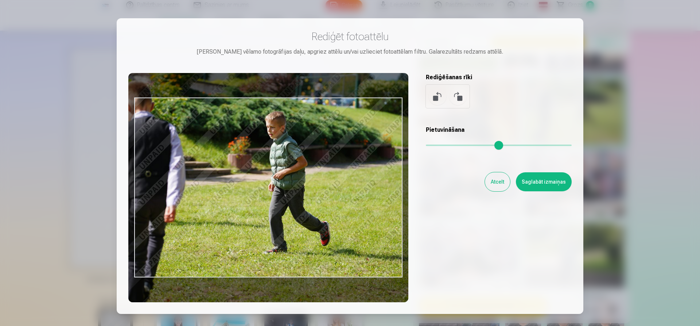
drag, startPoint x: 448, startPoint y: 145, endPoint x: 440, endPoint y: 152, distance: 10.1
click at [460, 145] on input "range" at bounding box center [499, 144] width 146 height 1
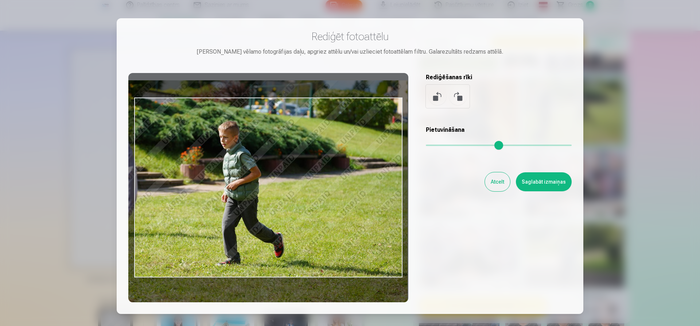
type input "****"
drag, startPoint x: 270, startPoint y: 171, endPoint x: 236, endPoint y: 190, distance: 39.3
click at [236, 190] on div at bounding box center [268, 187] width 280 height 229
click at [546, 180] on button "Saglabāt izmaiņas" at bounding box center [544, 181] width 56 height 19
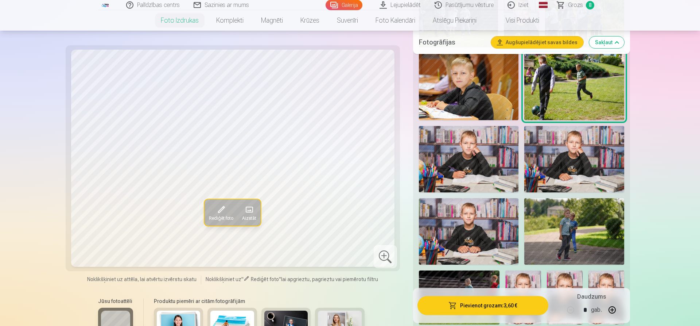
scroll to position [632, 0]
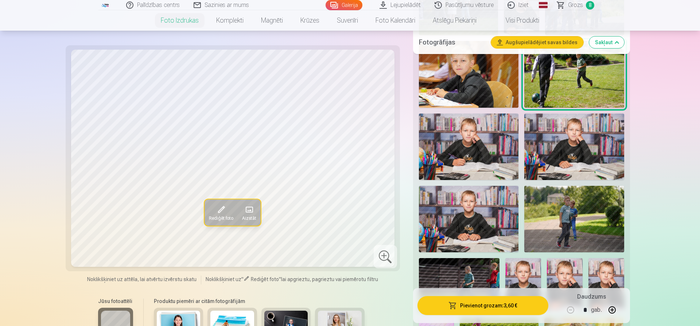
click at [466, 307] on button "Pievienot grozam : 3,60 €" at bounding box center [482, 305] width 131 height 19
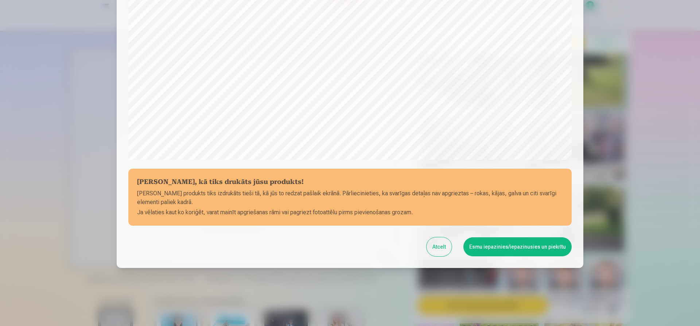
scroll to position [199, 0]
click at [540, 246] on button "Esmu iepazinies/iepazinusies un piekrītu" at bounding box center [517, 246] width 108 height 19
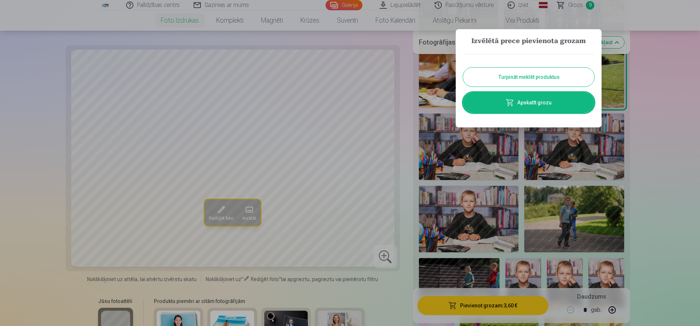
click at [540, 99] on link "Apskatīt grozu" at bounding box center [528, 102] width 131 height 20
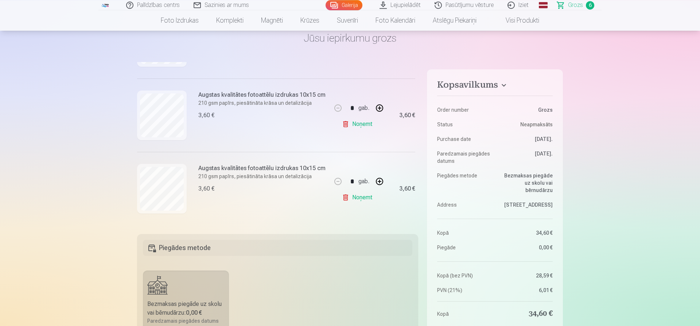
scroll to position [74, 0]
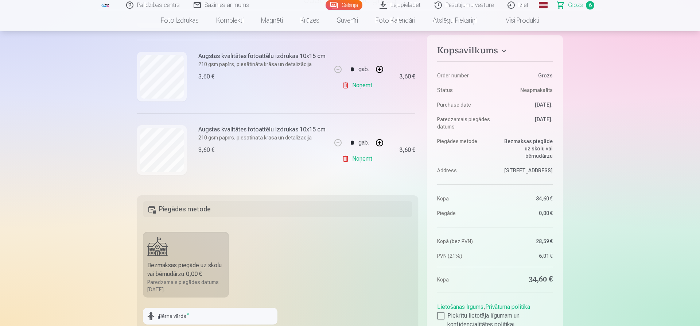
click at [242, 213] on h5 "Piegādes metode" at bounding box center [277, 209] width 269 height 16
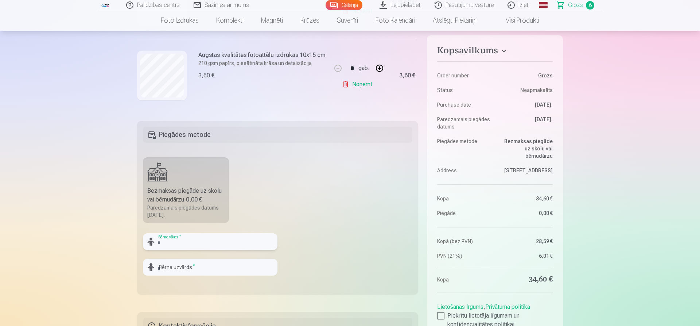
click at [183, 240] on input "text" at bounding box center [210, 241] width 135 height 17
type input "*******"
click at [181, 264] on input "text" at bounding box center [210, 266] width 135 height 17
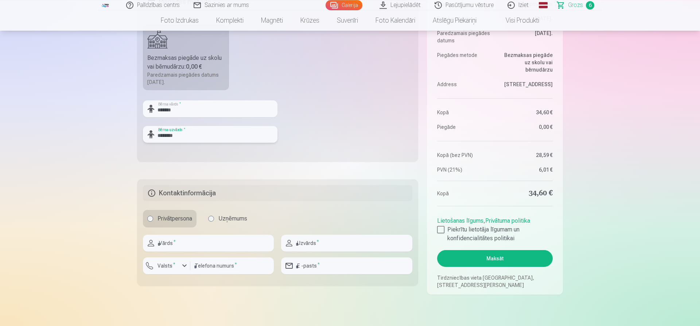
scroll to position [297, 0]
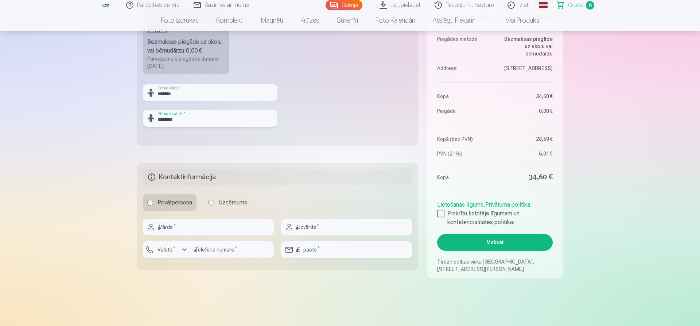
type input "********"
click at [195, 227] on input "text" at bounding box center [208, 226] width 131 height 17
type input "*****"
click at [339, 227] on input "text" at bounding box center [346, 226] width 131 height 17
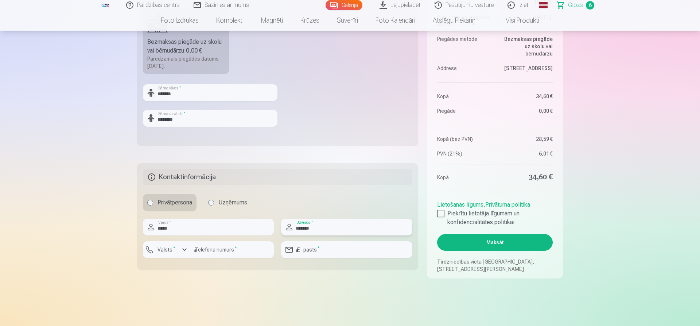
type input "*******"
click at [229, 248] on input "number" at bounding box center [231, 249] width 83 height 17
type input "********"
click at [312, 260] on div at bounding box center [346, 261] width 131 height 6
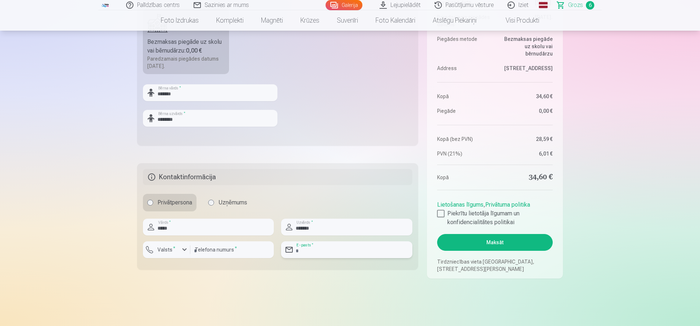
click at [332, 252] on input "email" at bounding box center [346, 249] width 131 height 17
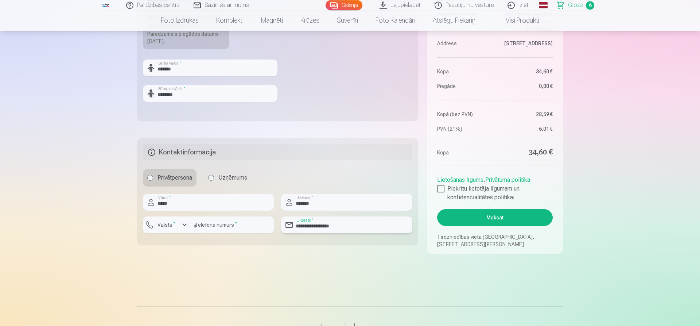
scroll to position [335, 0]
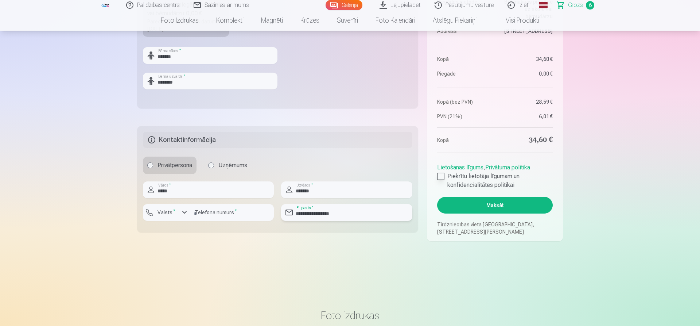
type input "**********"
click at [442, 176] on div at bounding box center [440, 175] width 7 height 7
click at [501, 206] on button "Maksāt" at bounding box center [495, 204] width 116 height 17
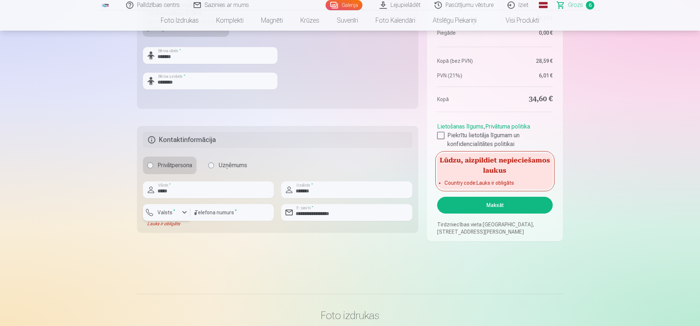
click at [185, 214] on div "button" at bounding box center [184, 212] width 9 height 9
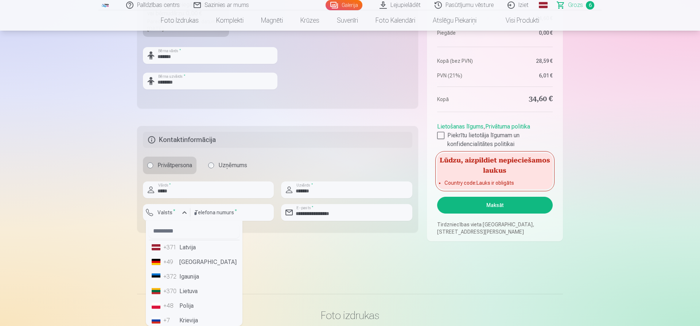
click at [180, 250] on li "+371 Latvija" at bounding box center [194, 247] width 91 height 15
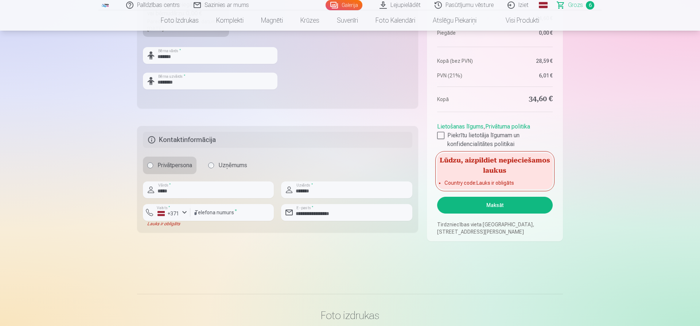
click at [498, 207] on button "Maksāt" at bounding box center [495, 204] width 116 height 17
